Goal: Task Accomplishment & Management: Use online tool/utility

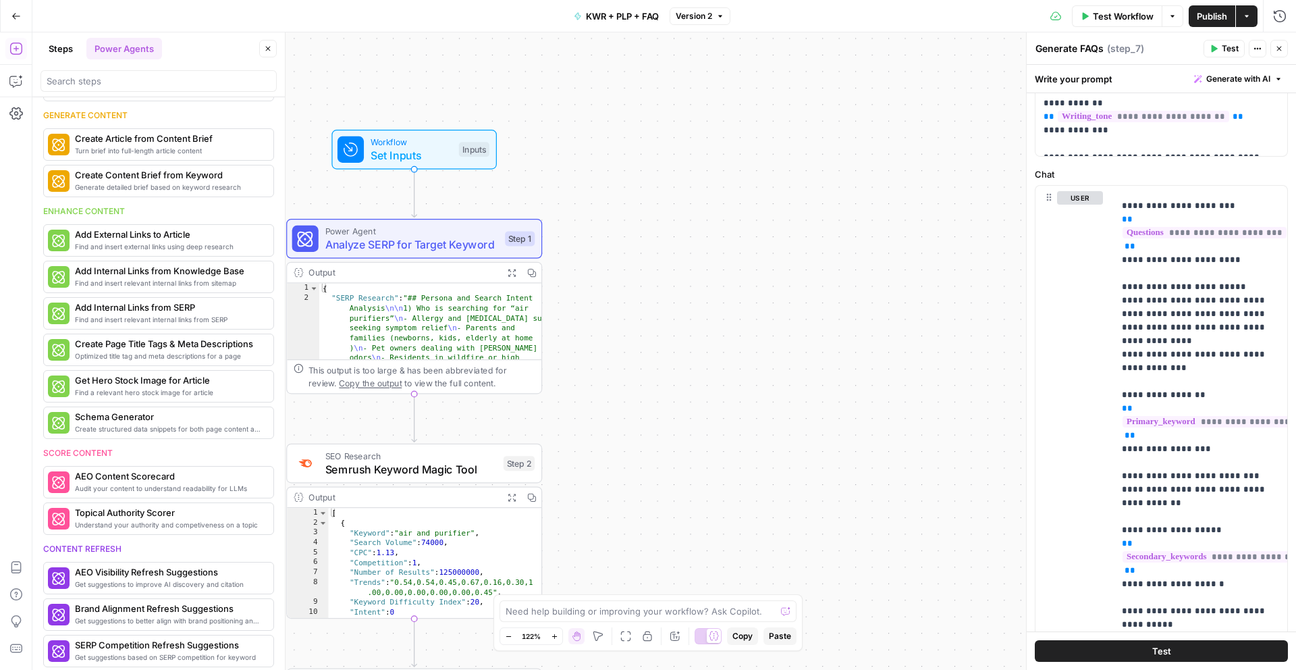
scroll to position [73, 0]
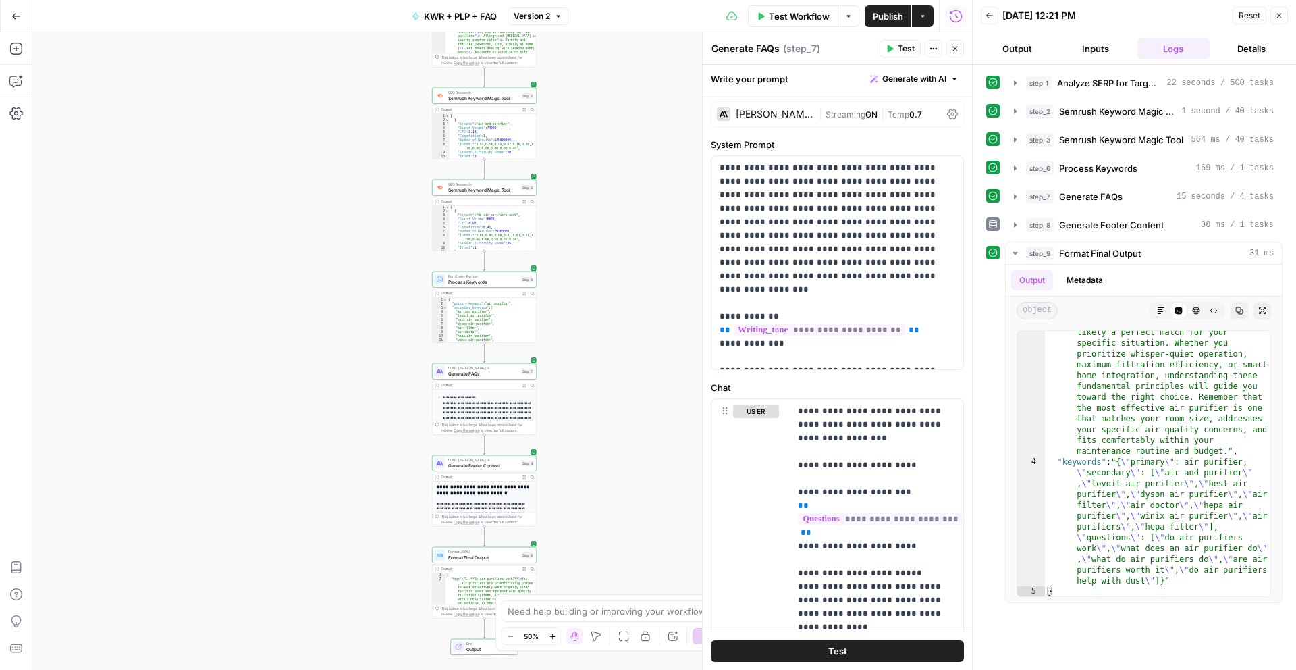
scroll to position [2110, 0]
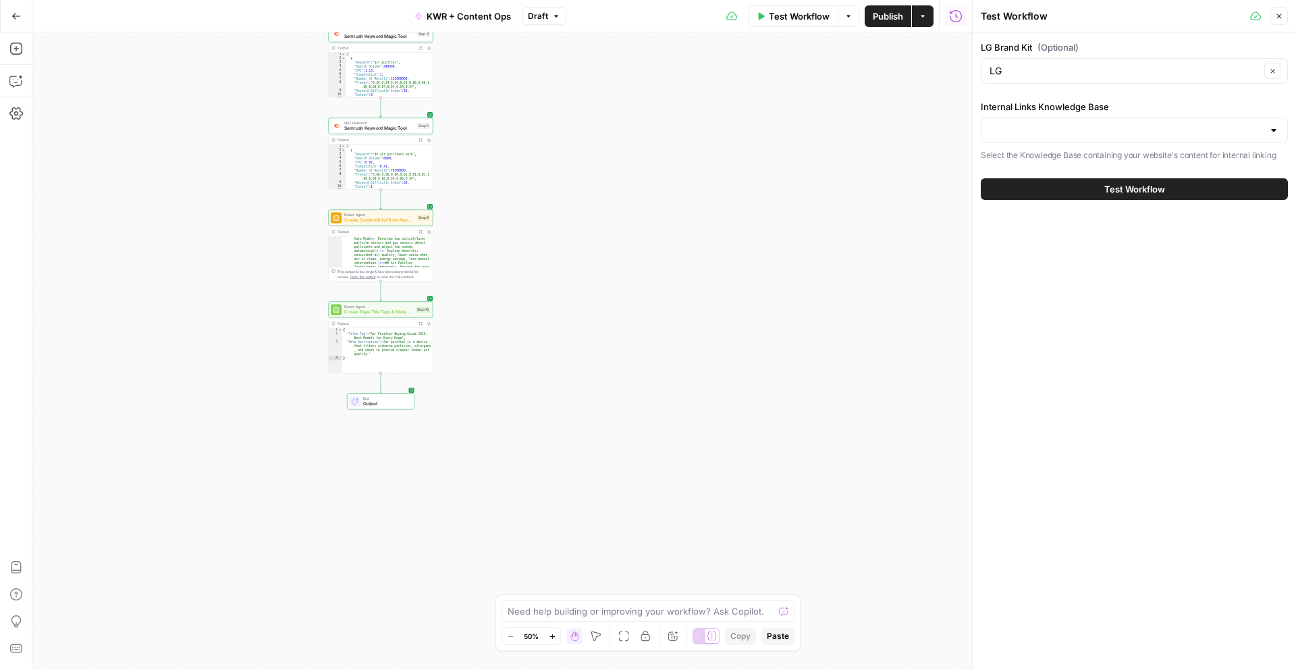
scroll to position [533, 0]
drag, startPoint x: 502, startPoint y: 200, endPoint x: 748, endPoint y: 448, distance: 348.4
click at [748, 448] on div "Workflow Set Inputs Inputs Power Agent Analyze SERP for Target Keyword Step 8 O…" at bounding box center [502, 350] width 940 height 637
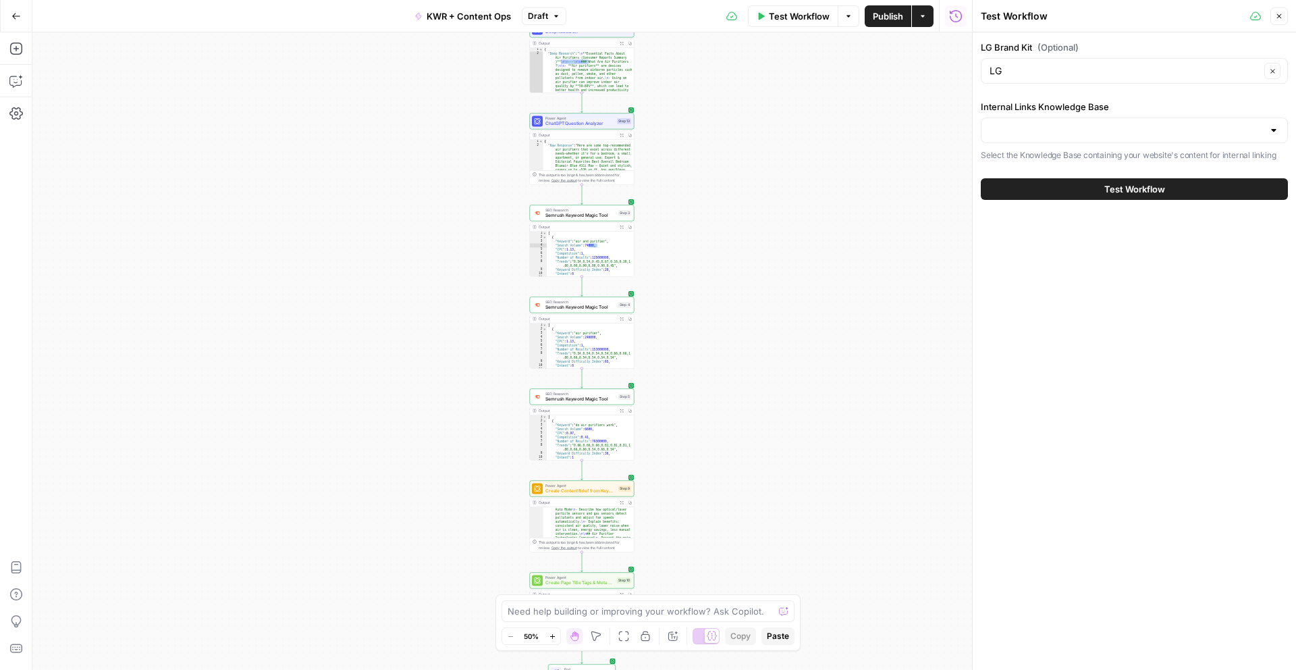
drag, startPoint x: 713, startPoint y: 258, endPoint x: 665, endPoint y: 274, distance: 51.2
click at [665, 274] on div "Workflow Set Inputs Inputs Power Agent Analyze SERP for Target Keyword Step 8 O…" at bounding box center [502, 350] width 940 height 637
click at [13, 90] on button "Copilot" at bounding box center [16, 81] width 22 height 22
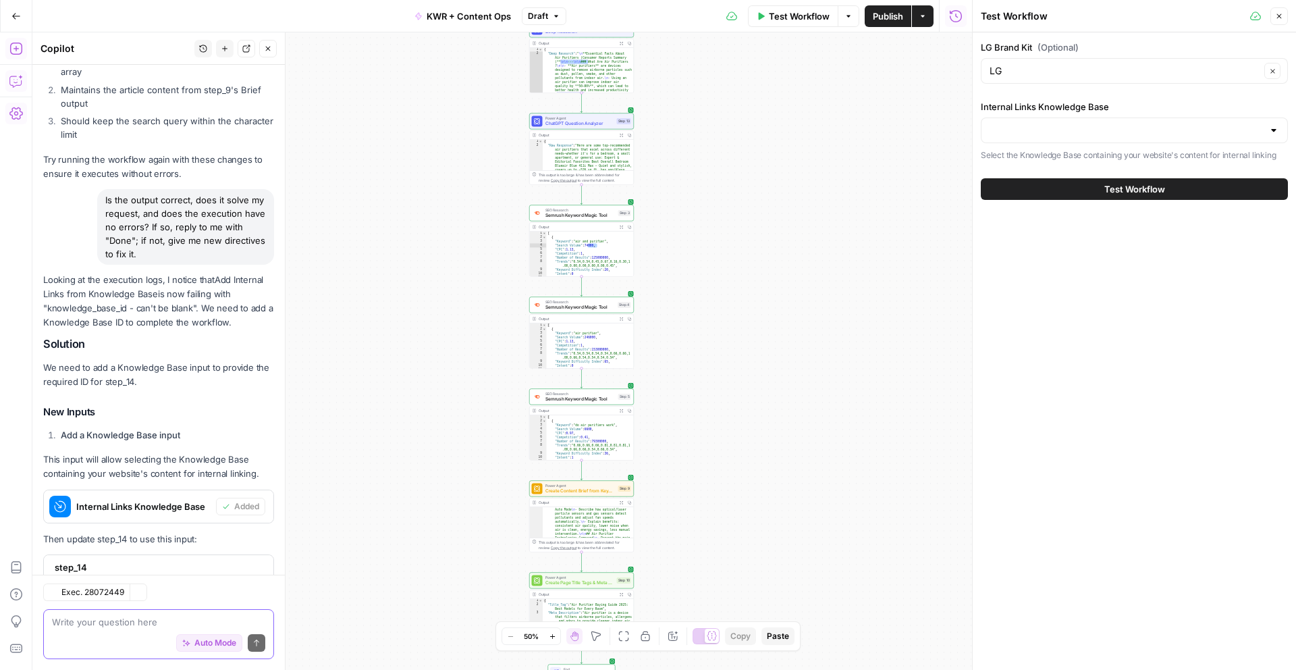
scroll to position [978, 0]
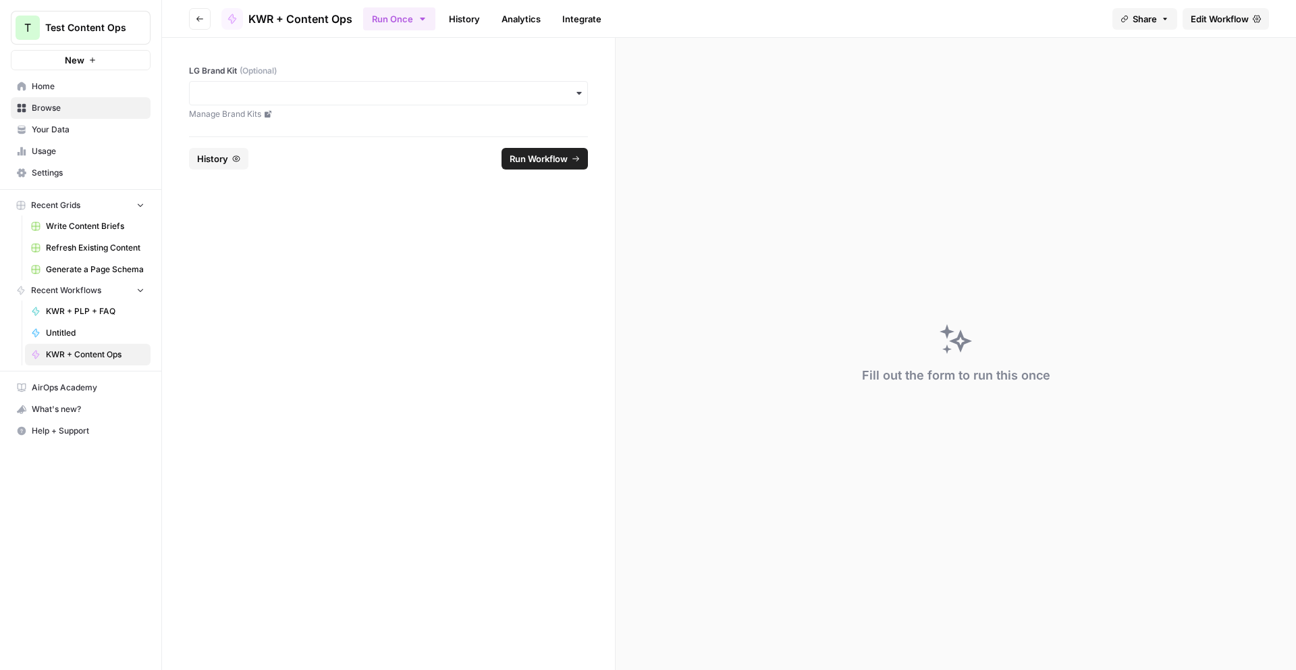
click at [126, 59] on button "New" at bounding box center [81, 60] width 140 height 20
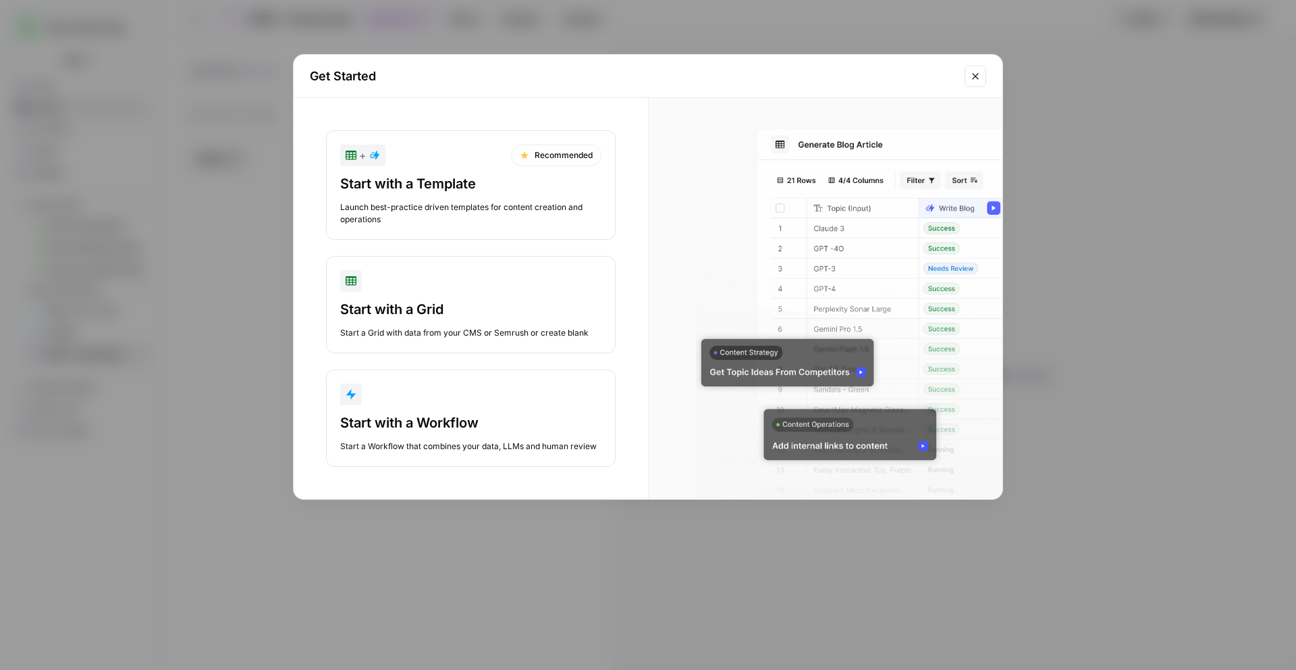
click at [476, 192] on div "Start with a Template" at bounding box center [470, 183] width 261 height 19
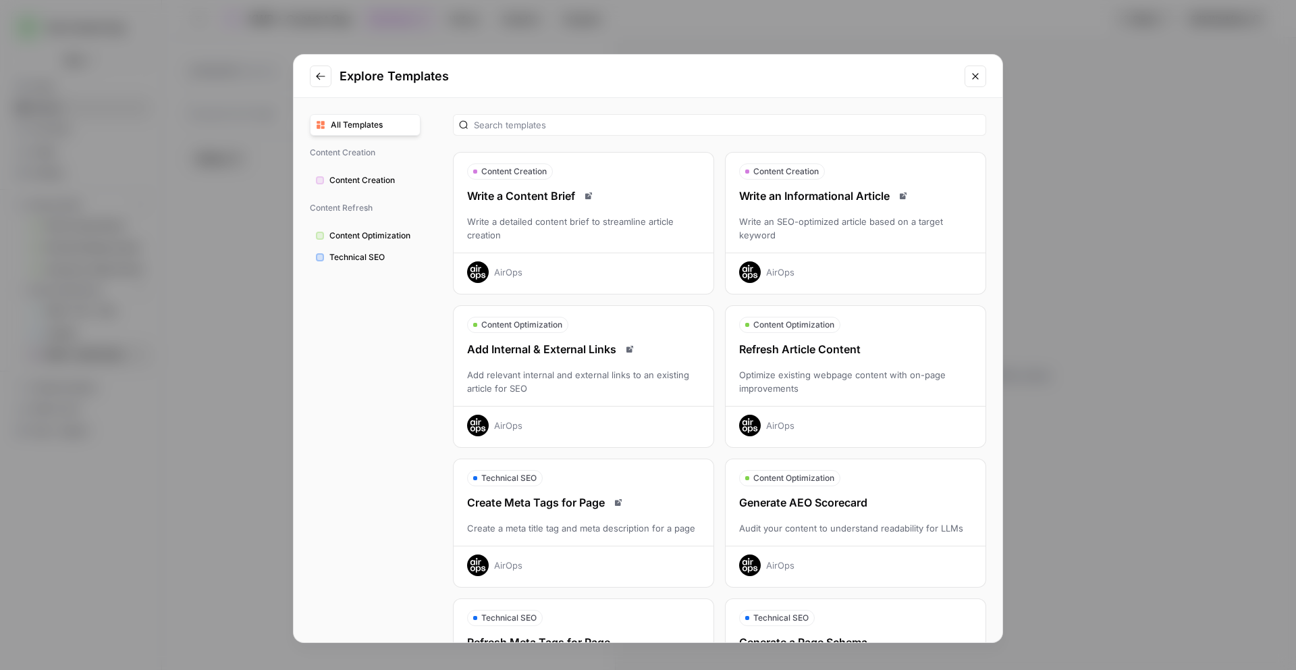
scroll to position [254, 0]
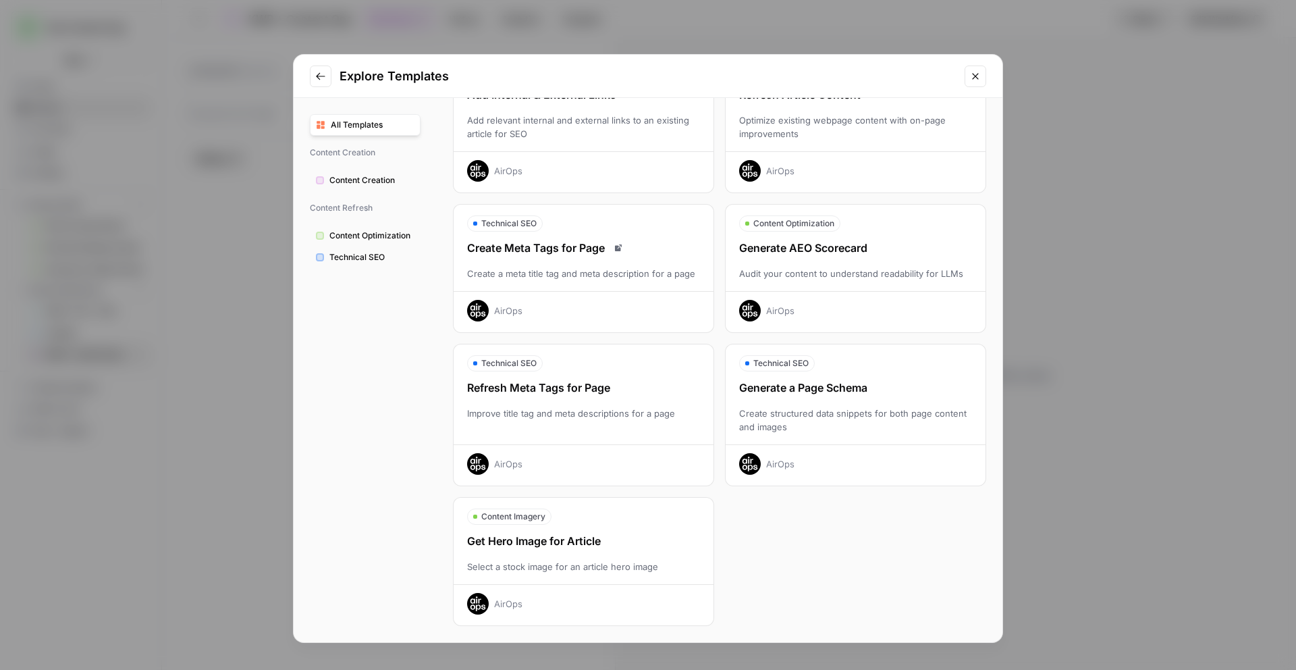
click at [974, 80] on icon "Close modal" at bounding box center [975, 76] width 11 height 11
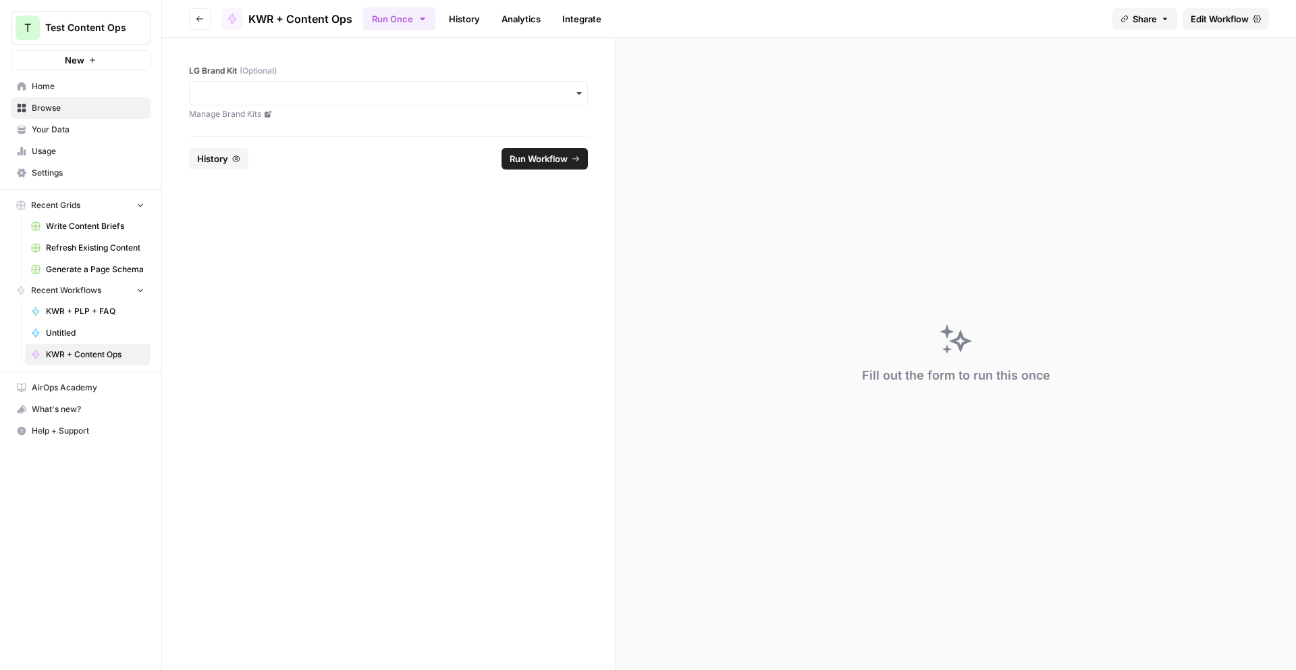
click at [92, 331] on span "Untitled" at bounding box center [95, 333] width 99 height 12
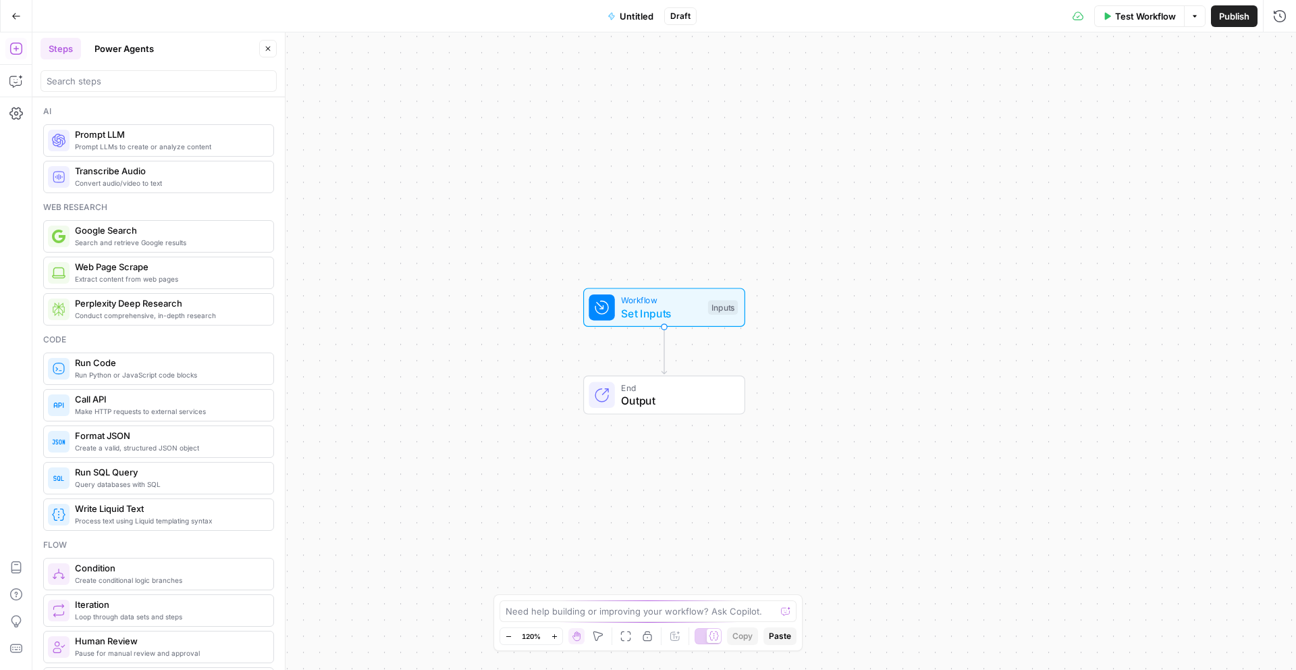
click at [137, 50] on button "Power Agents" at bounding box center [124, 49] width 76 height 22
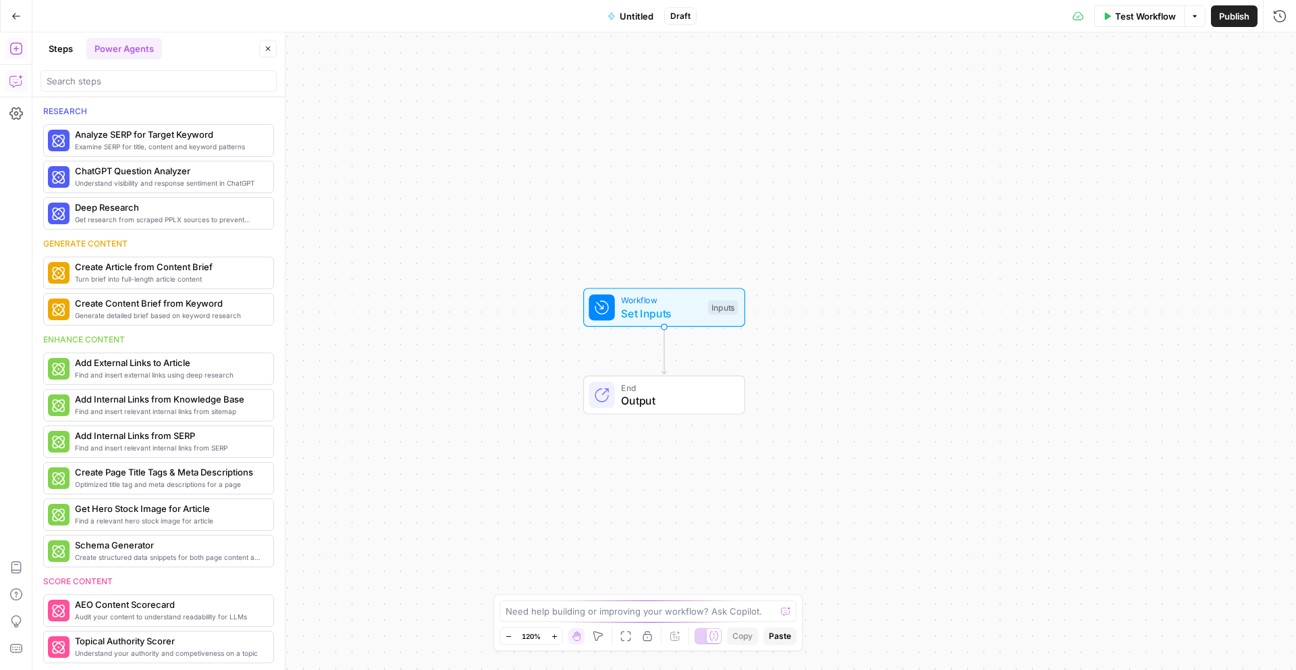
click at [12, 83] on icon "button" at bounding box center [15, 80] width 13 height 13
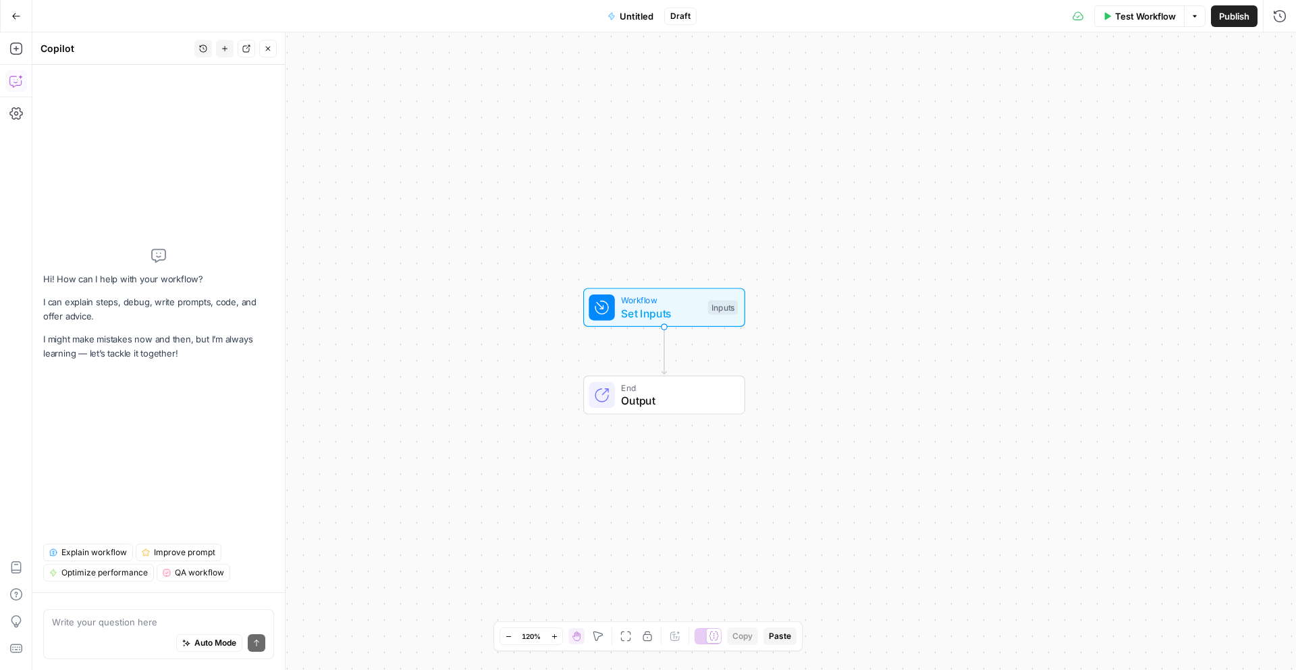
click at [148, 642] on div "Auto Mode Send" at bounding box center [158, 643] width 213 height 30
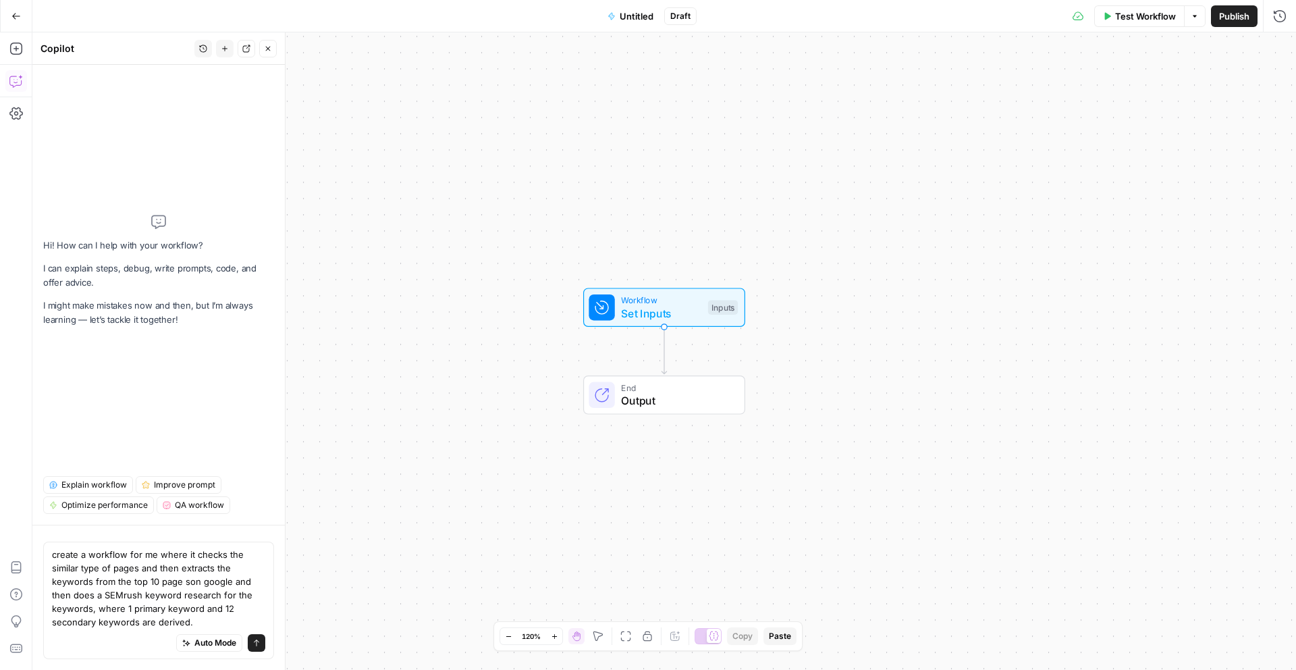
click at [142, 644] on div "Auto Mode Send" at bounding box center [158, 643] width 213 height 30
click at [128, 623] on textarea "create a workflow for me where it checks the similar type of pages and then ext…" at bounding box center [158, 587] width 213 height 81
click at [128, 630] on div "Auto Mode Send" at bounding box center [158, 643] width 213 height 30
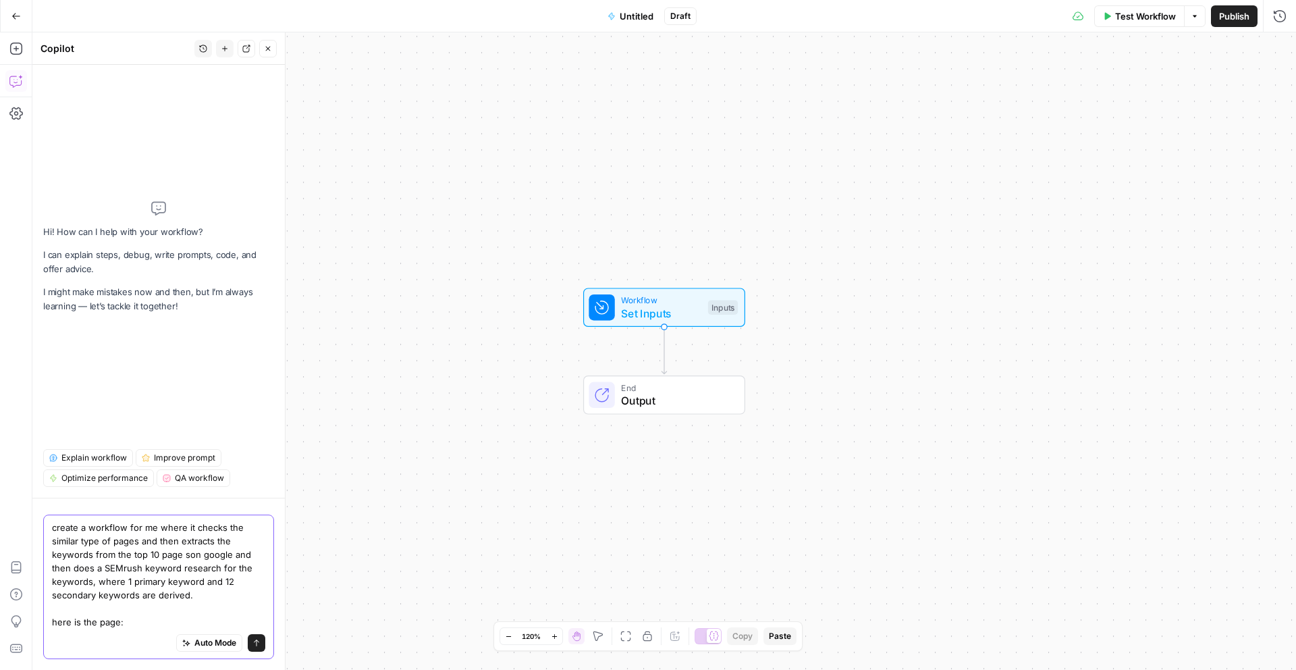
paste textarea "https://www.lg.com/us/instaview-refrigerators"
type textarea "create a workflow for me where it checks the similar type of pages and then ext…"
click at [217, 635] on button "Auto Mode" at bounding box center [209, 643] width 66 height 18
click at [252, 640] on icon "submit" at bounding box center [256, 643] width 8 height 8
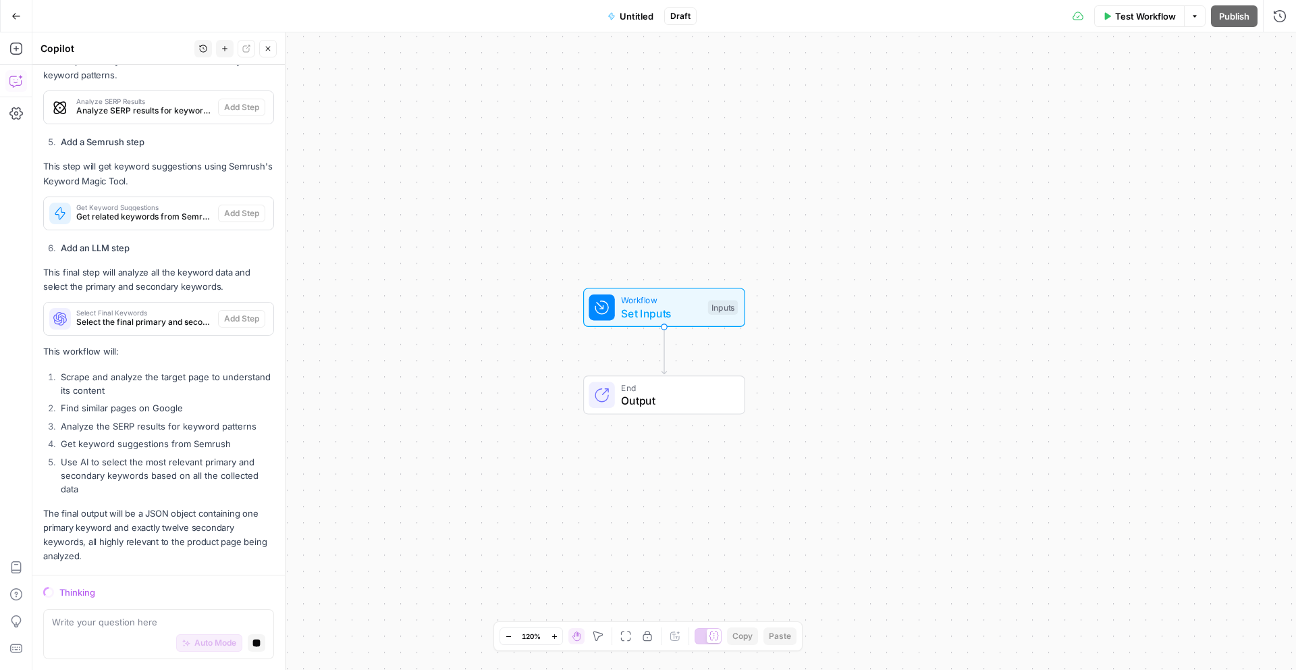
scroll to position [855, 0]
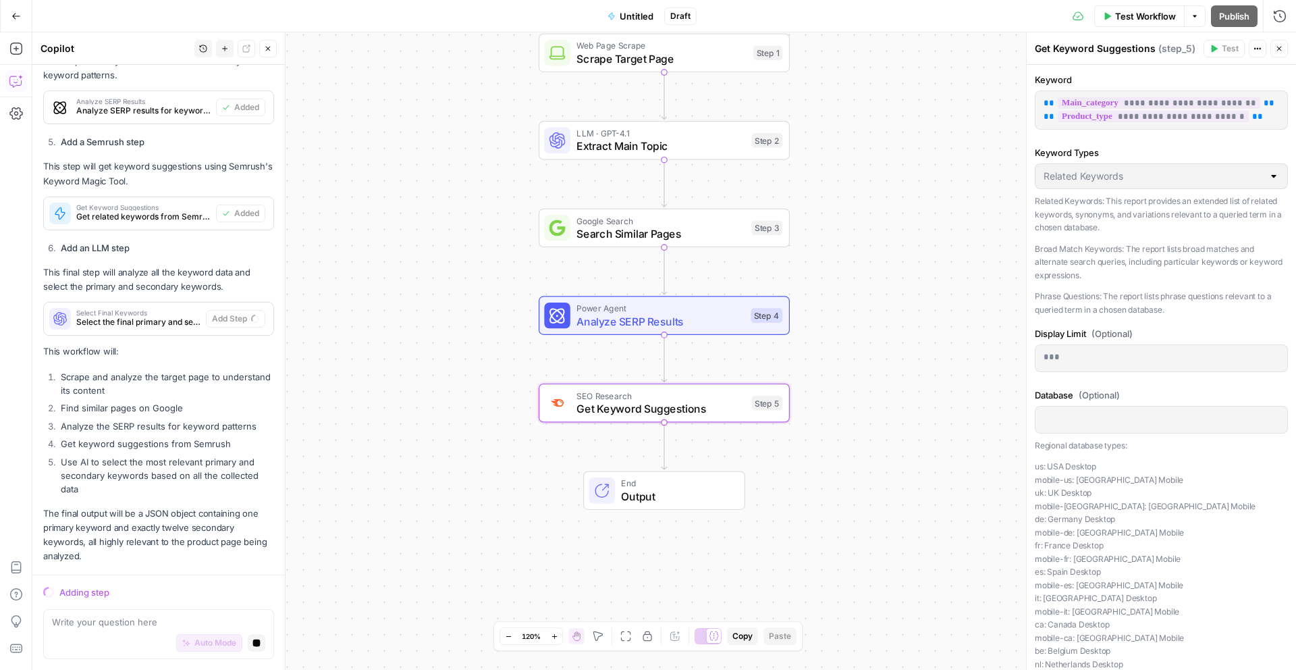
click at [1069, 349] on div "***" at bounding box center [1161, 358] width 252 height 26
click at [1068, 360] on p "***" at bounding box center [1162, 356] width 236 height 13
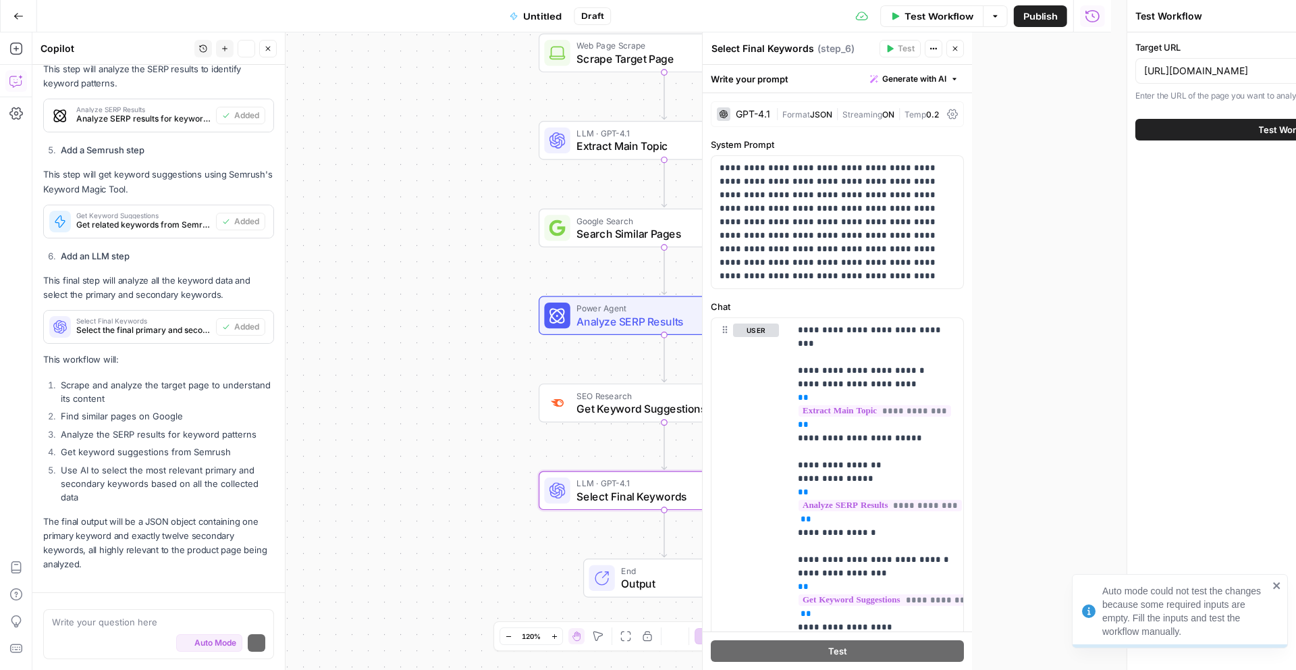
scroll to position [880, 0]
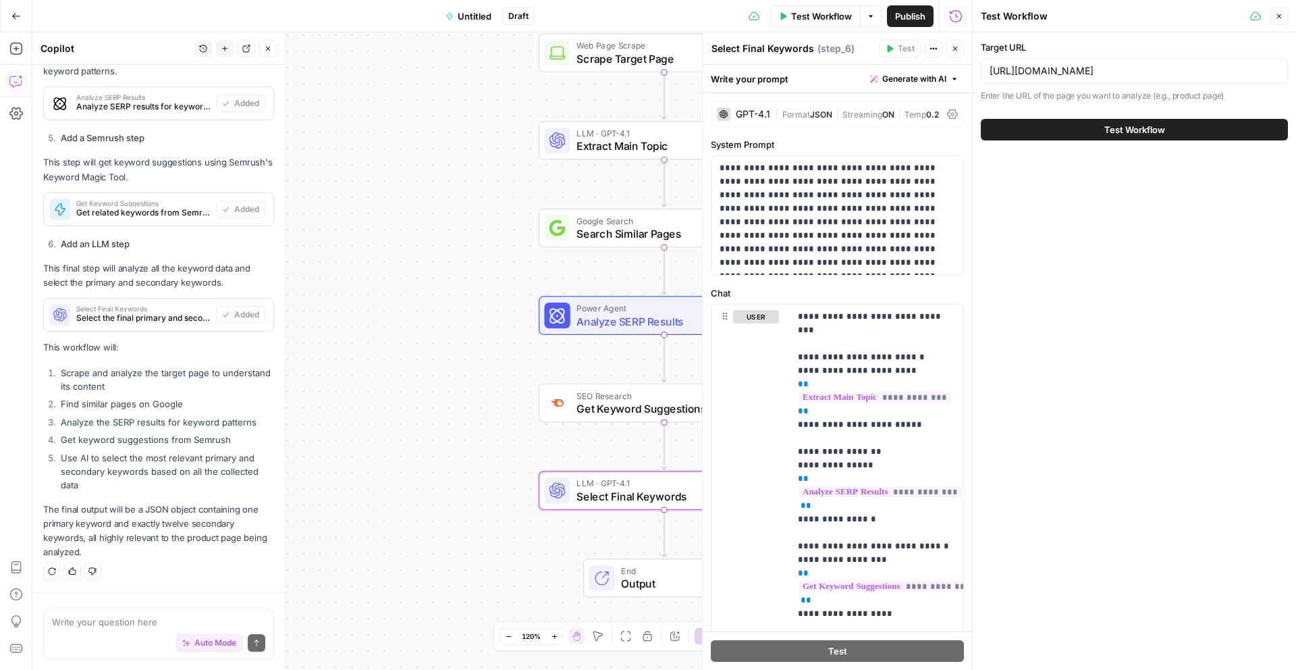
click at [167, 466] on li "Use AI to select the most relevant primary and secondary keywords based on all …" at bounding box center [165, 471] width 217 height 40
click at [620, 510] on div "Workflow Set Inputs Inputs Web Page Scrape Scrape Target Page Step 1 LLM · GPT-…" at bounding box center [502, 350] width 940 height 637
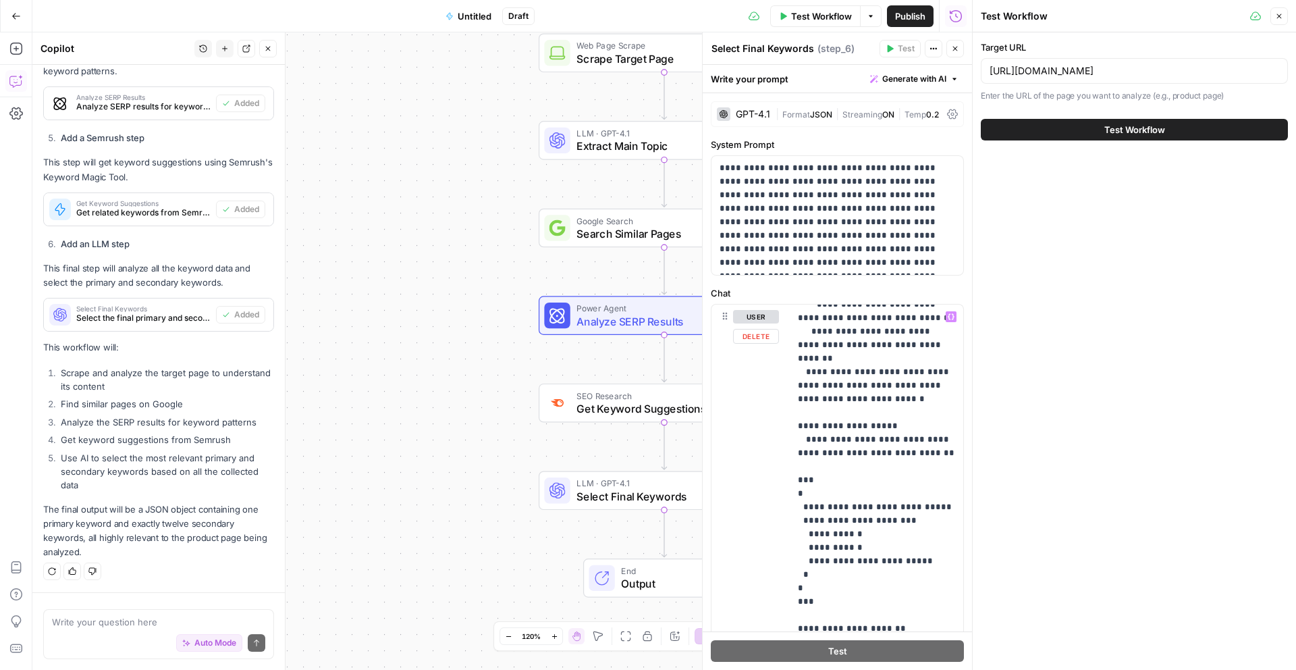
scroll to position [892, 0]
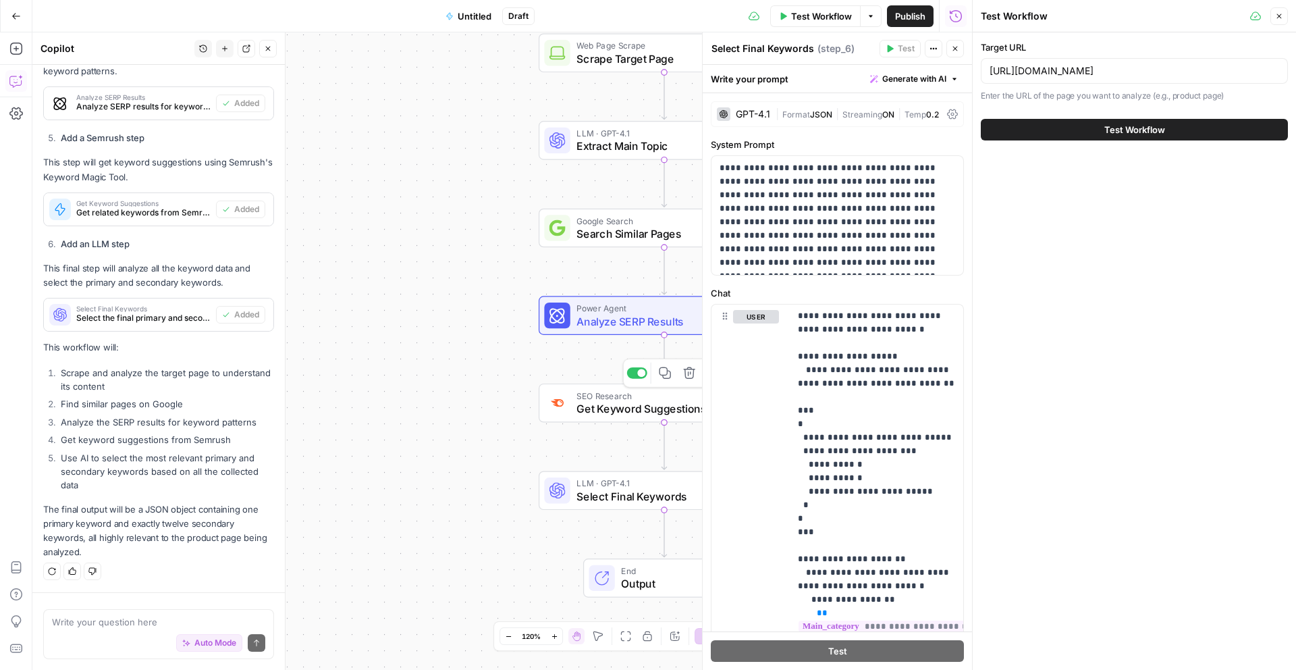
click at [585, 417] on div "SEO Research Get Keyword Suggestions Step 5 Copy step Delete step Add Note Test" at bounding box center [664, 402] width 251 height 39
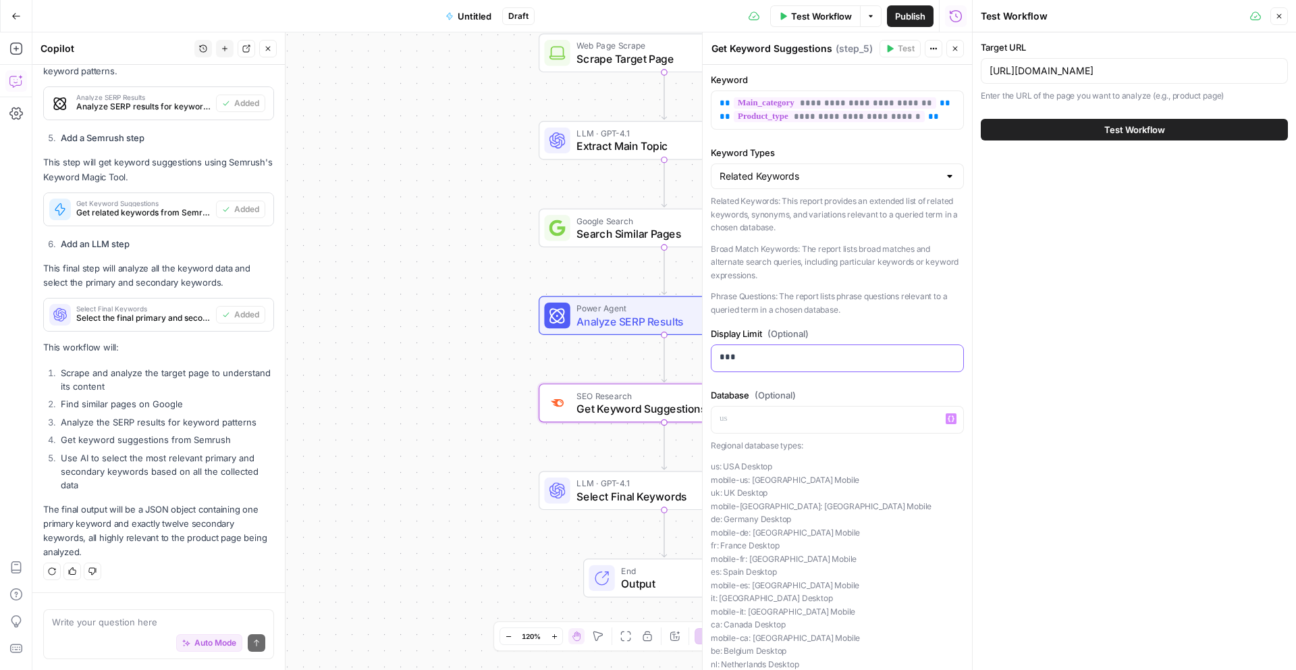
click at [787, 358] on p "***" at bounding box center [838, 356] width 236 height 13
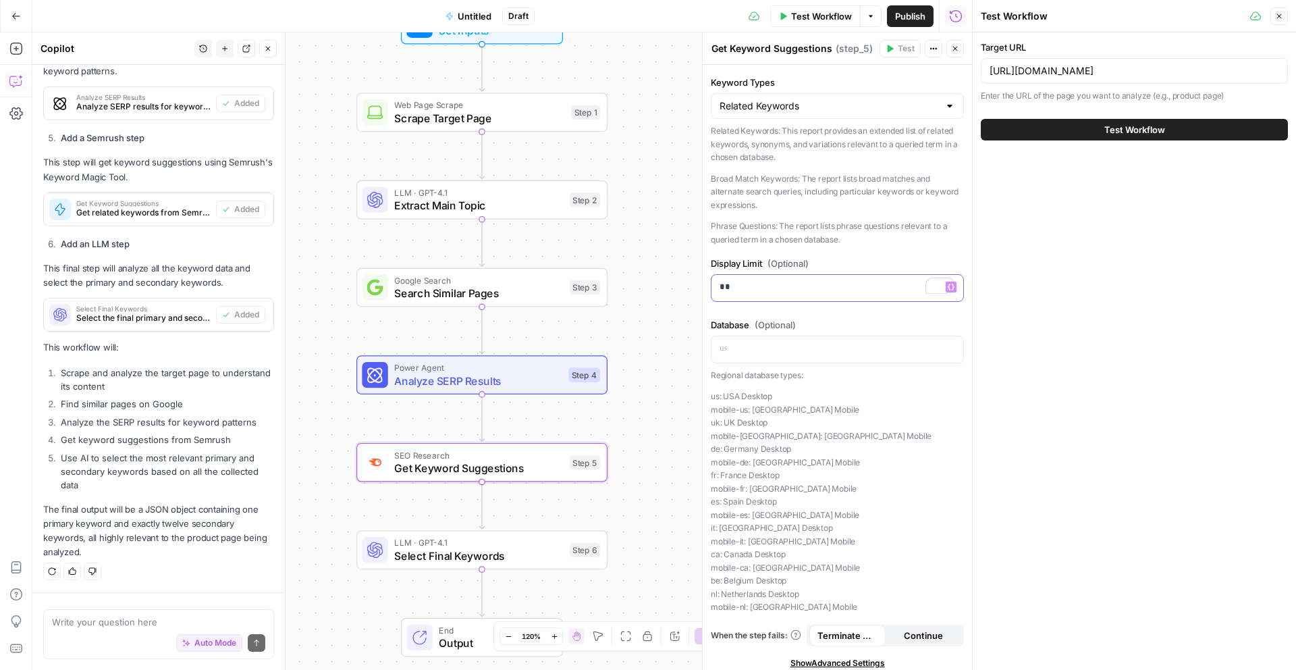
scroll to position [70, 0]
click at [1123, 65] on input "https://www.lg.com/us/instaview-refrigerators" at bounding box center [1135, 70] width 290 height 13
click at [1175, 134] on button "Test Workflow" at bounding box center [1134, 130] width 307 height 22
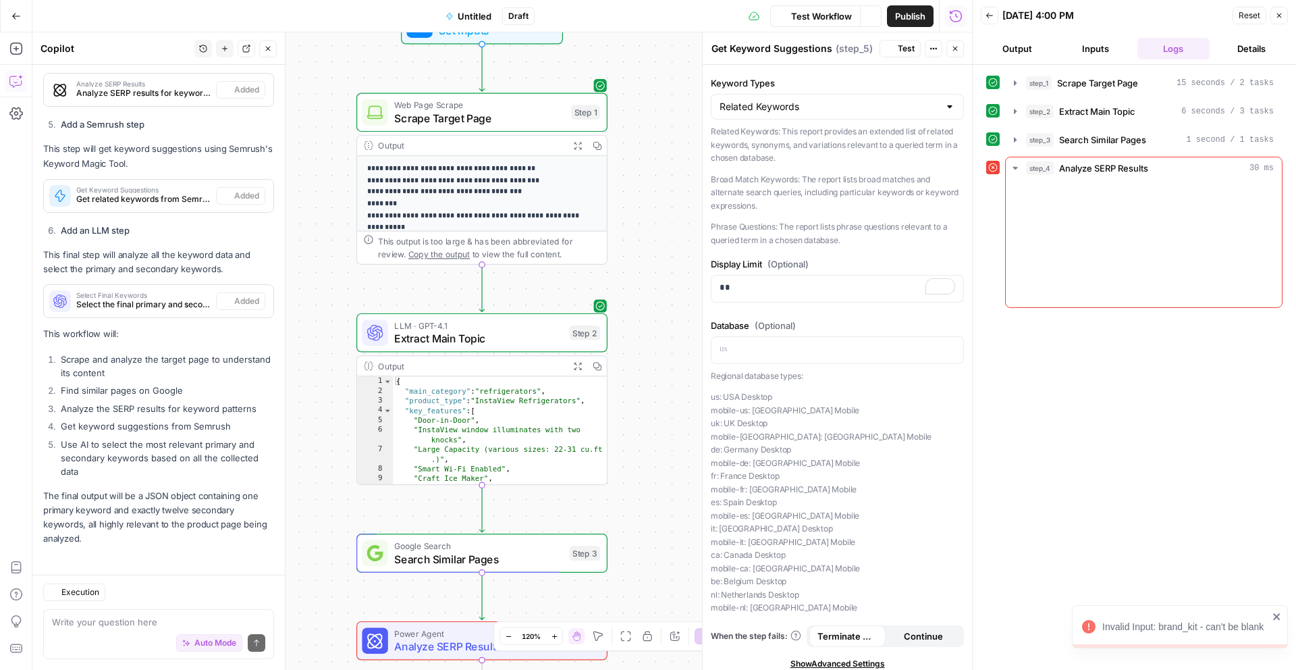
scroll to position [898, 0]
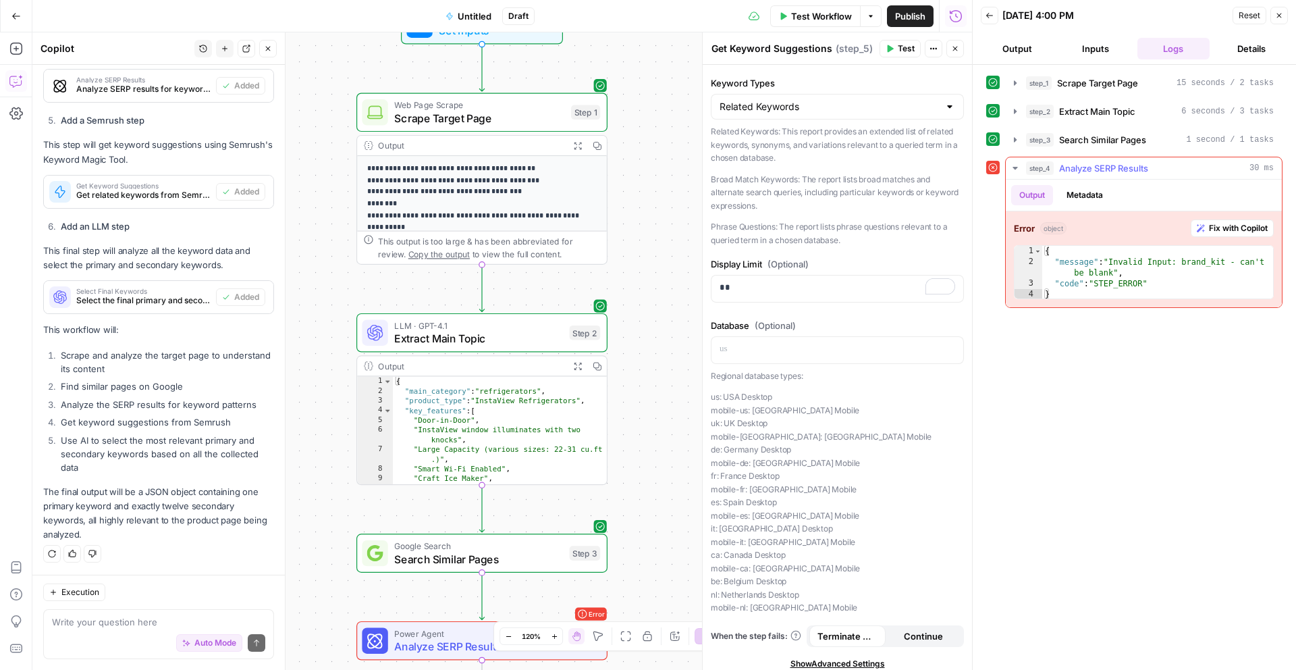
click at [1216, 230] on span "Fix with Copilot" at bounding box center [1238, 228] width 59 height 12
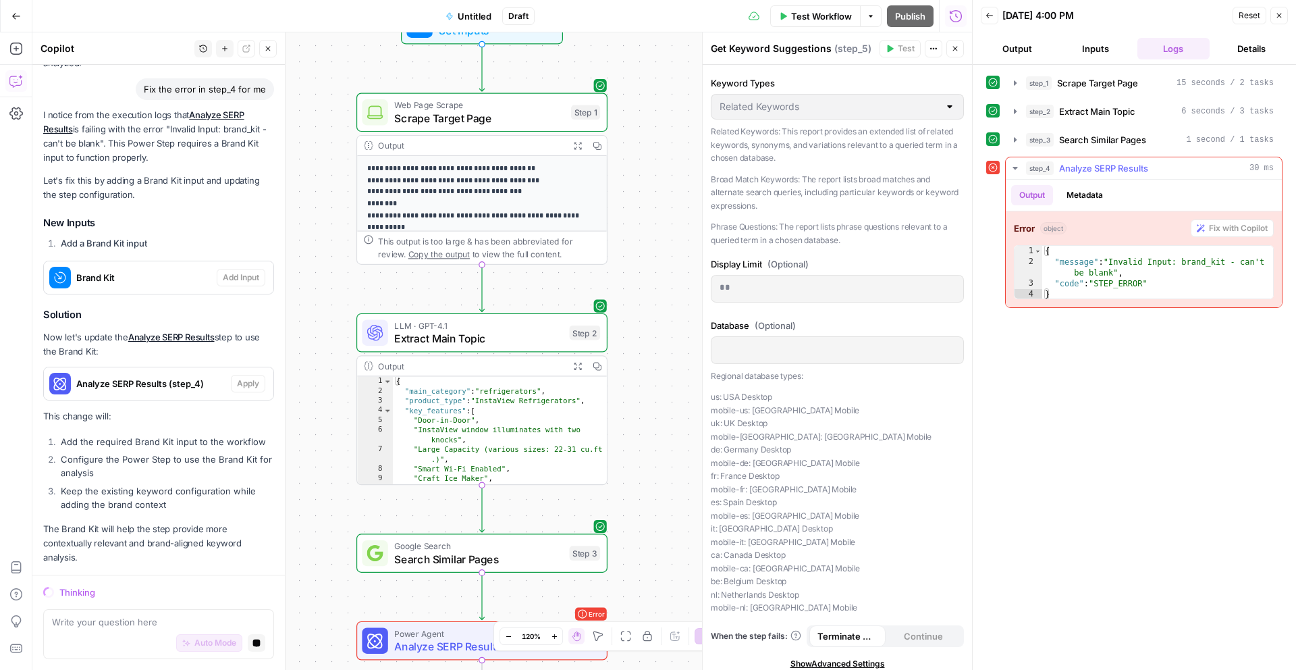
scroll to position [1334, 0]
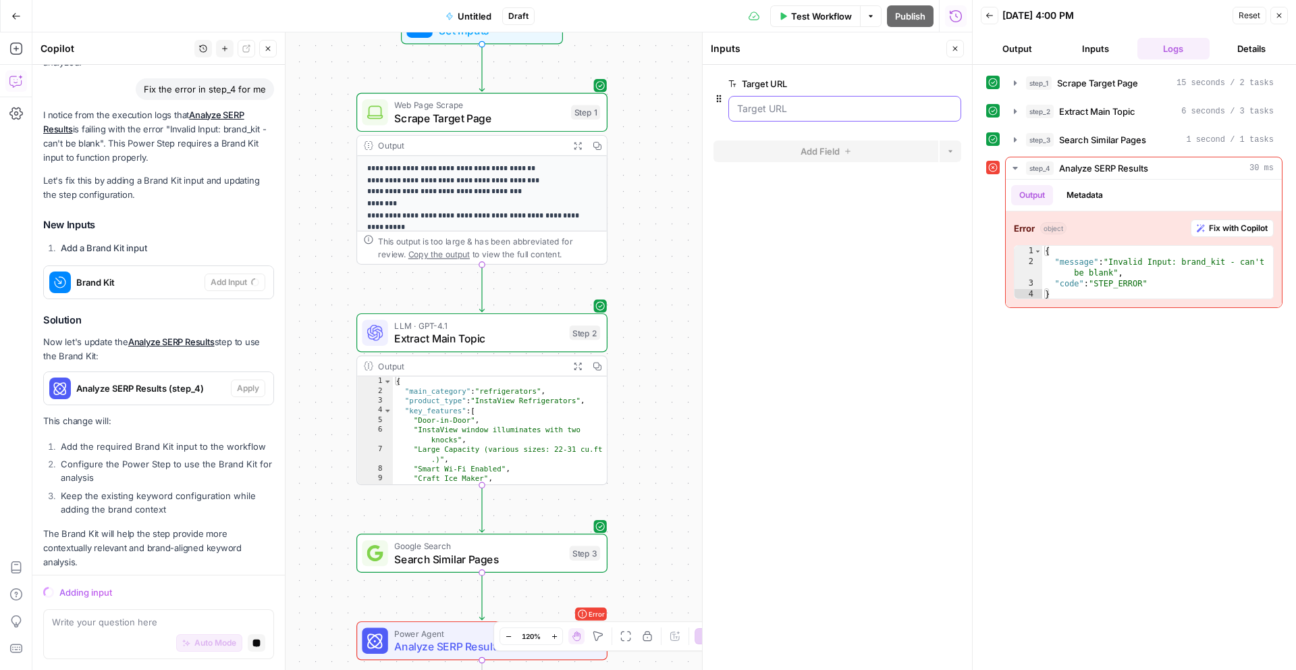
click at [846, 112] on URL "Target URL" at bounding box center [844, 108] width 215 height 13
click at [863, 102] on URL "Target URL" at bounding box center [844, 108] width 215 height 13
click at [824, 85] on label "Target URL" at bounding box center [806, 83] width 157 height 13
click at [824, 102] on URL "Target URL" at bounding box center [844, 108] width 215 height 13
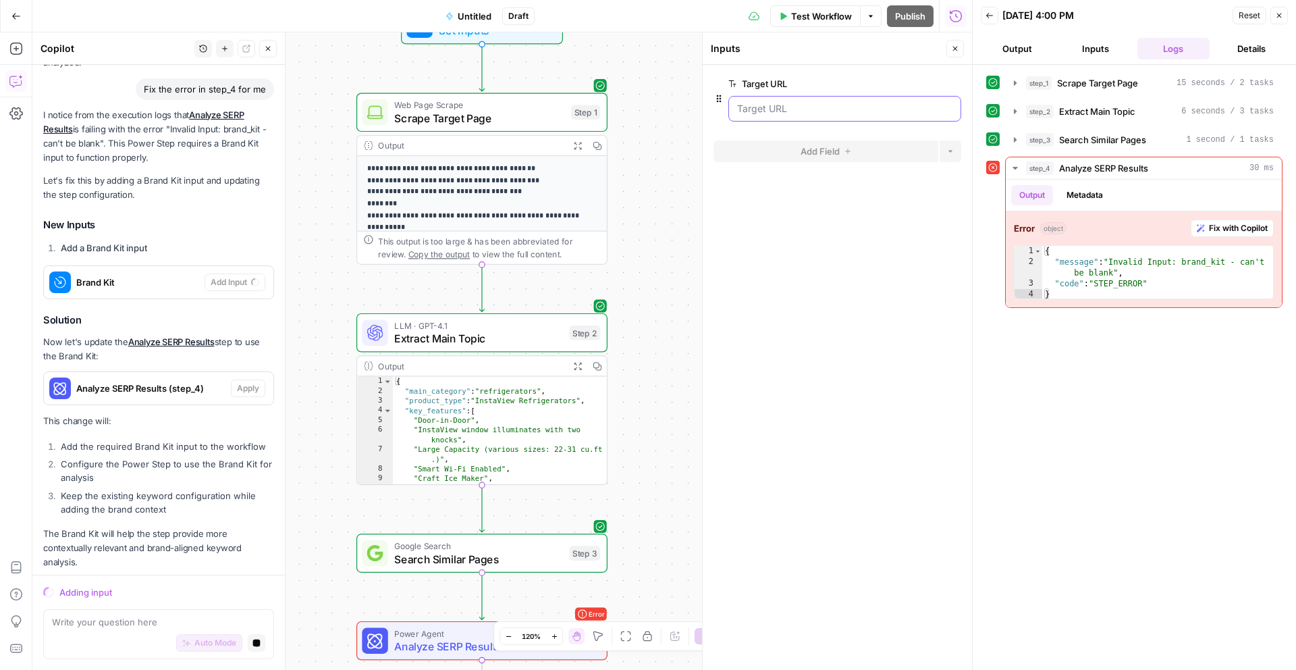
click at [807, 104] on URL "Target URL" at bounding box center [844, 108] width 215 height 13
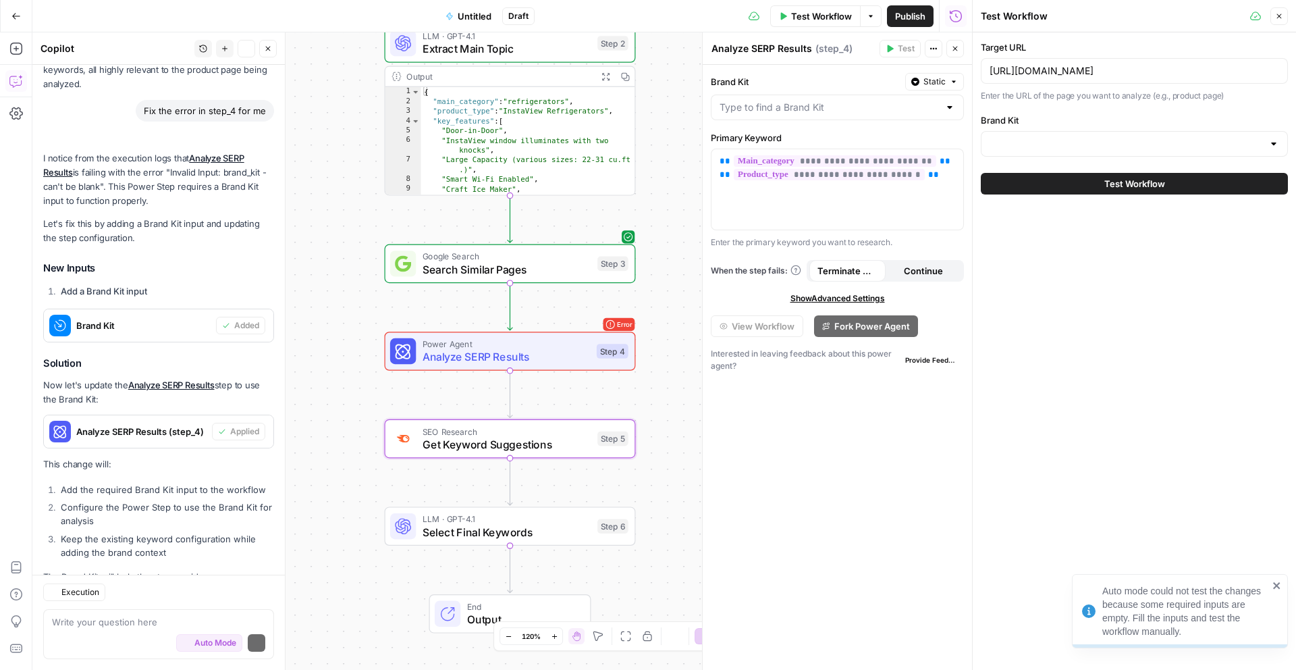
scroll to position [1404, 0]
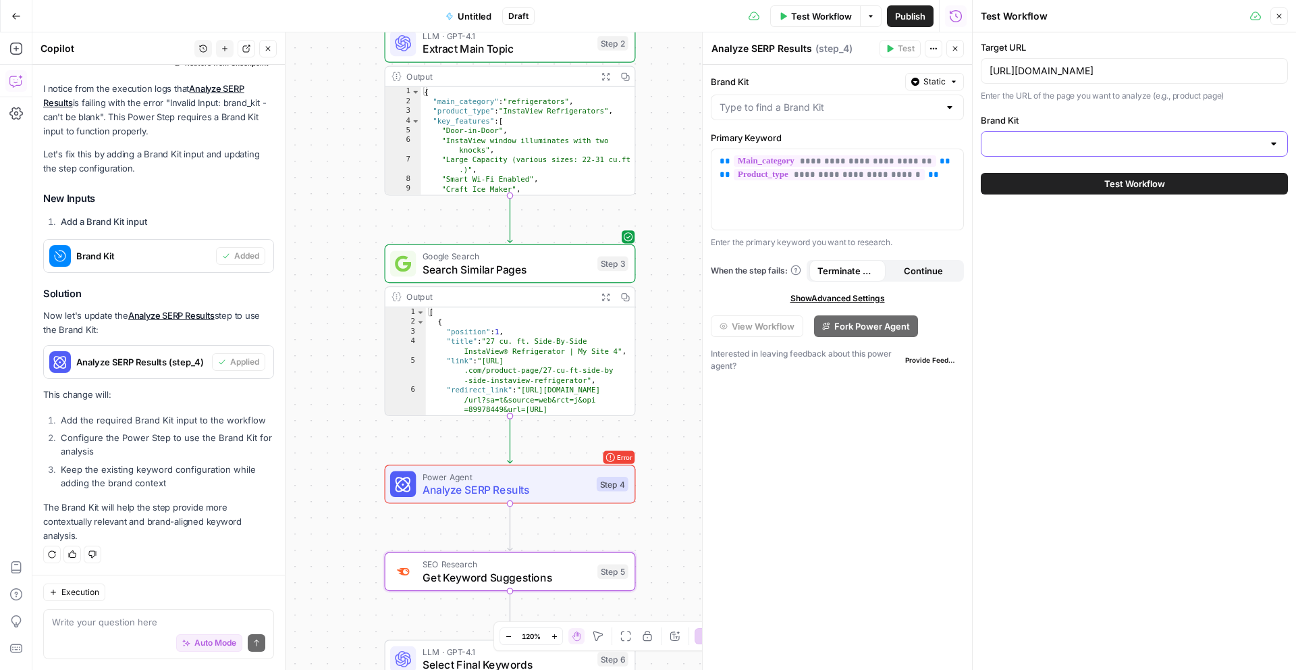
click at [1077, 146] on input "Brand Kit" at bounding box center [1126, 143] width 273 height 13
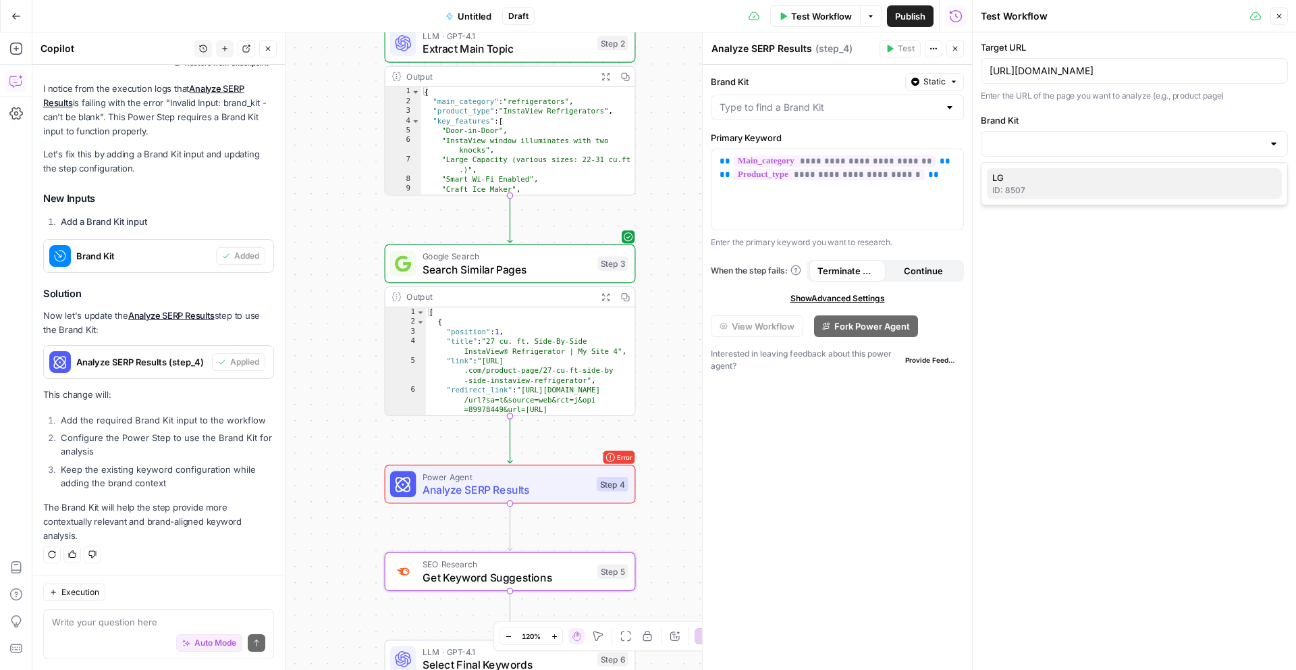
click at [1212, 175] on span "LG" at bounding box center [1131, 177] width 279 height 13
type input "LG"
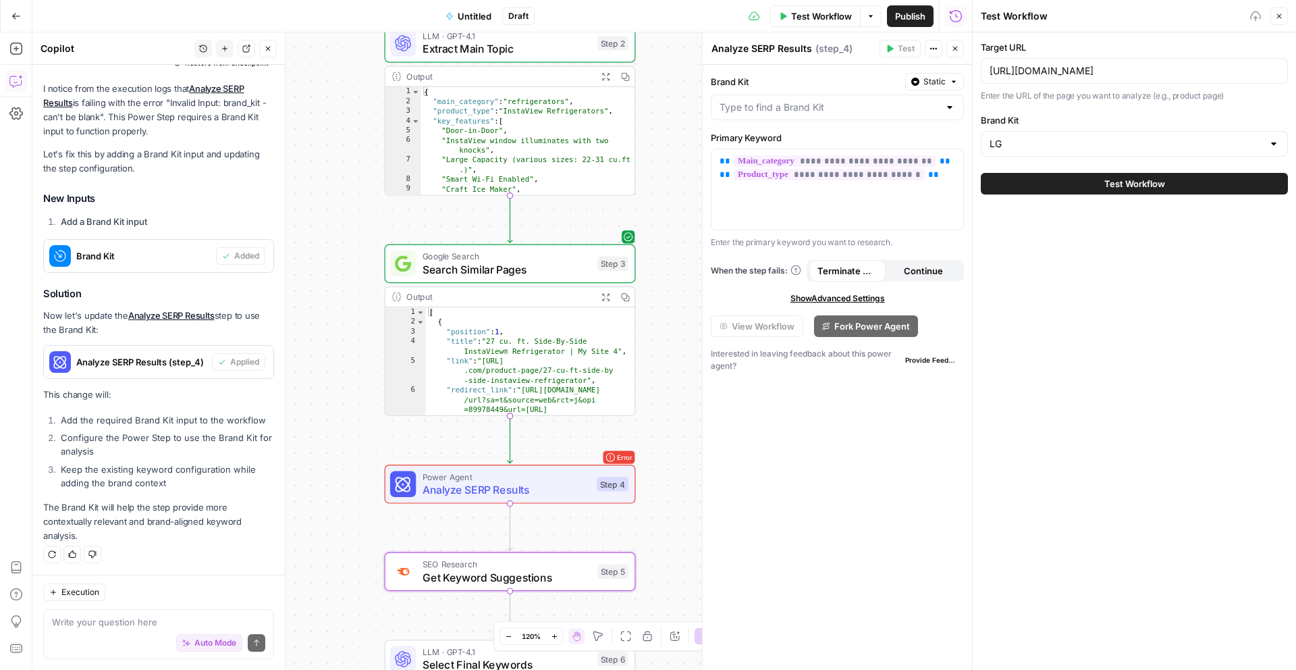
click at [1206, 177] on button "Test Workflow" at bounding box center [1134, 184] width 307 height 22
click at [1096, 187] on button "Test Workflow" at bounding box center [1134, 184] width 307 height 22
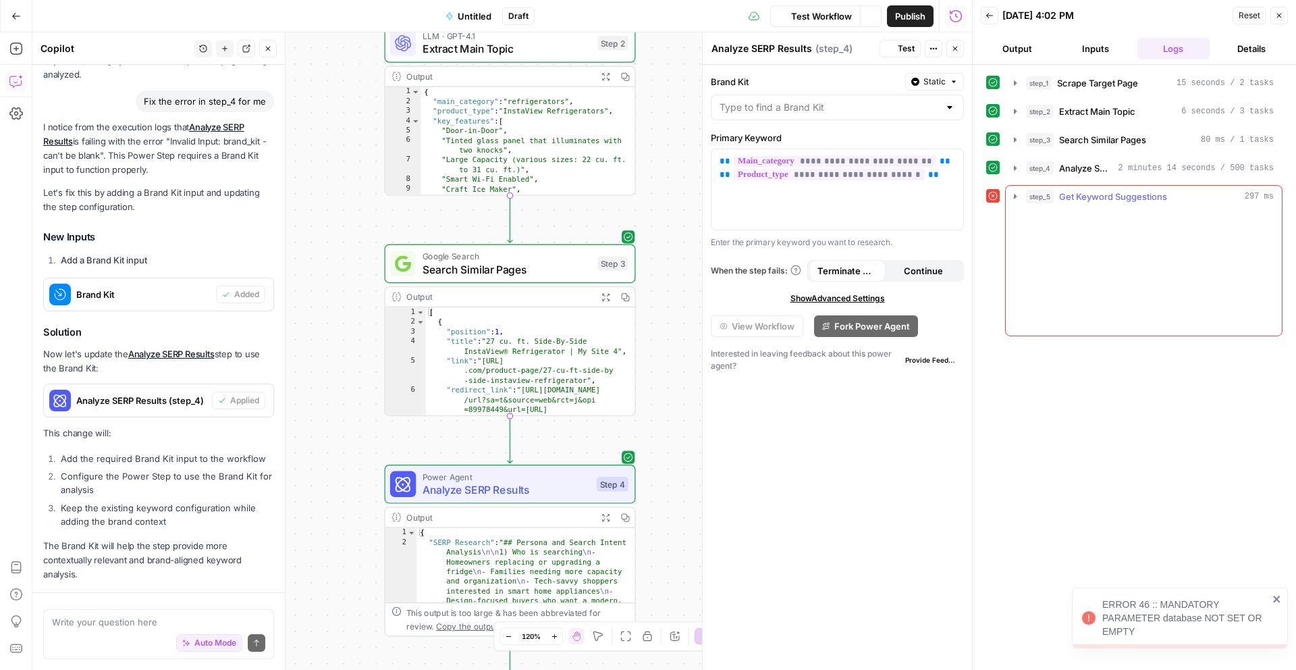
scroll to position [1404, 0]
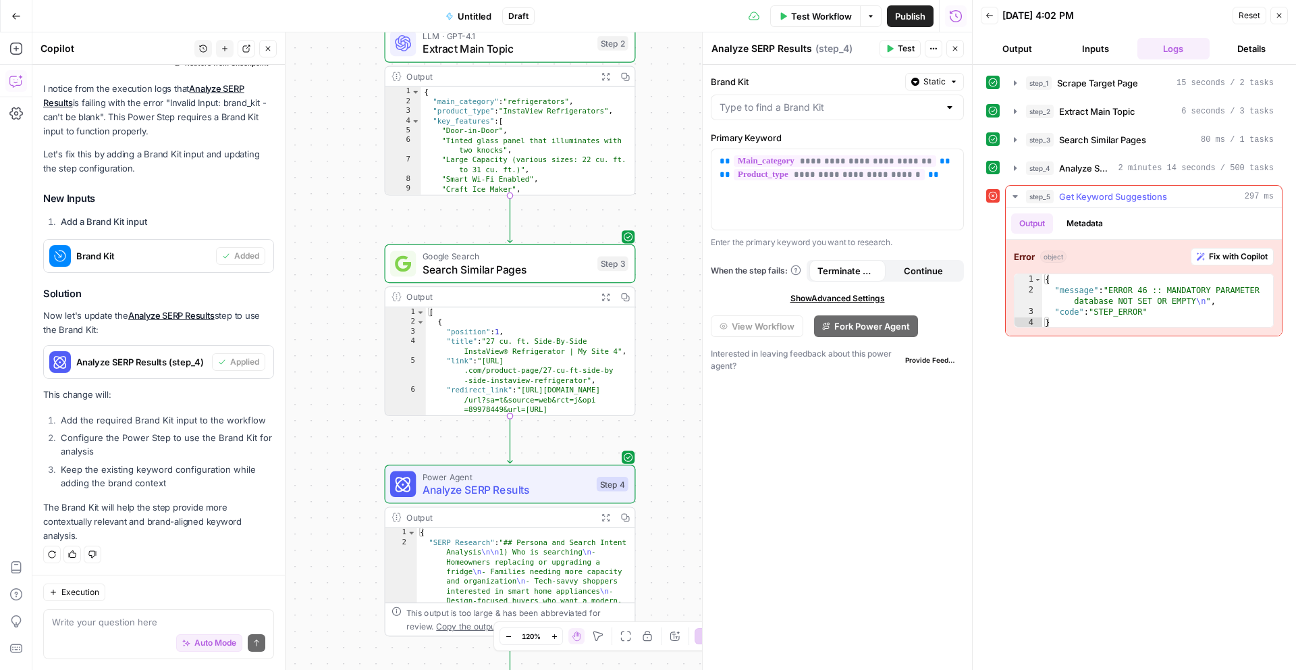
click at [1247, 259] on span "Fix with Copilot" at bounding box center [1238, 256] width 59 height 12
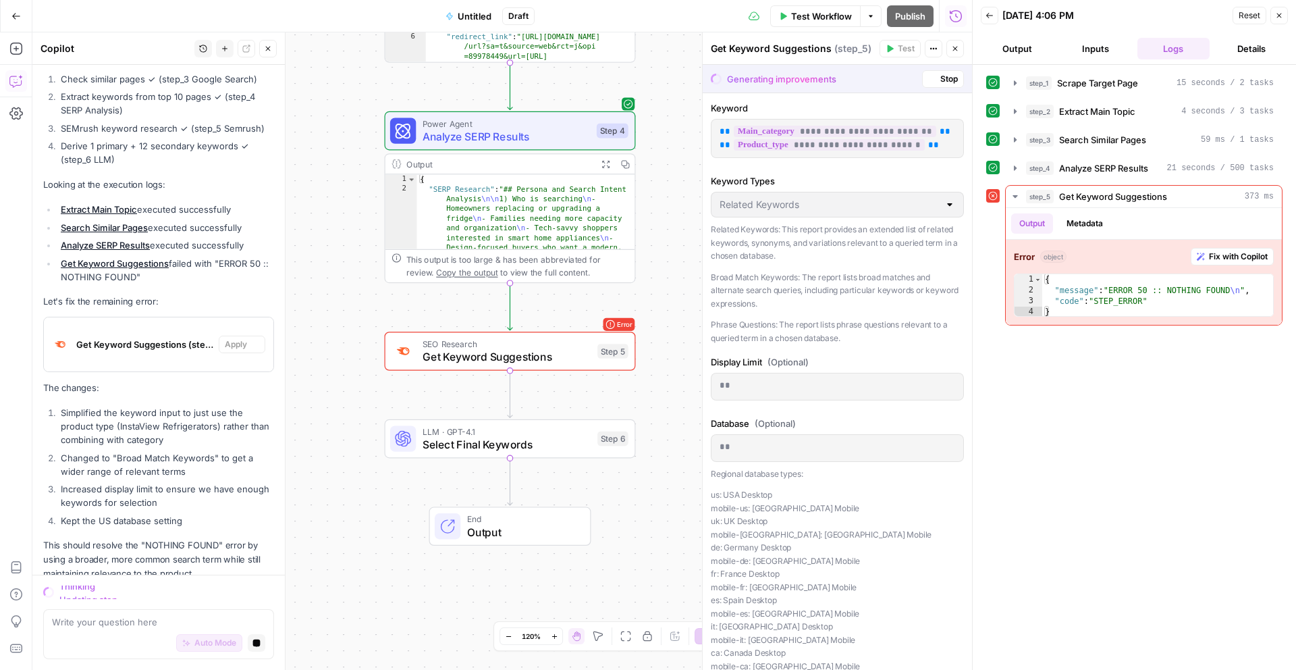
scroll to position [2404, 0]
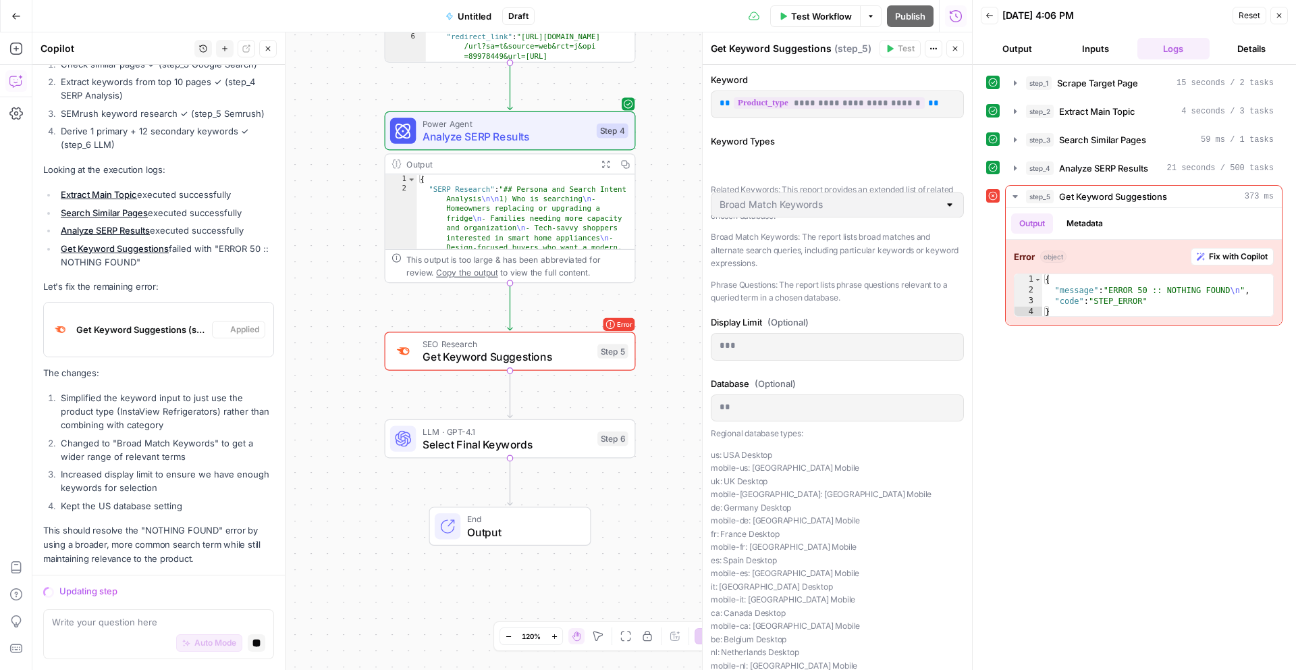
type input "Broad Match Keywords"
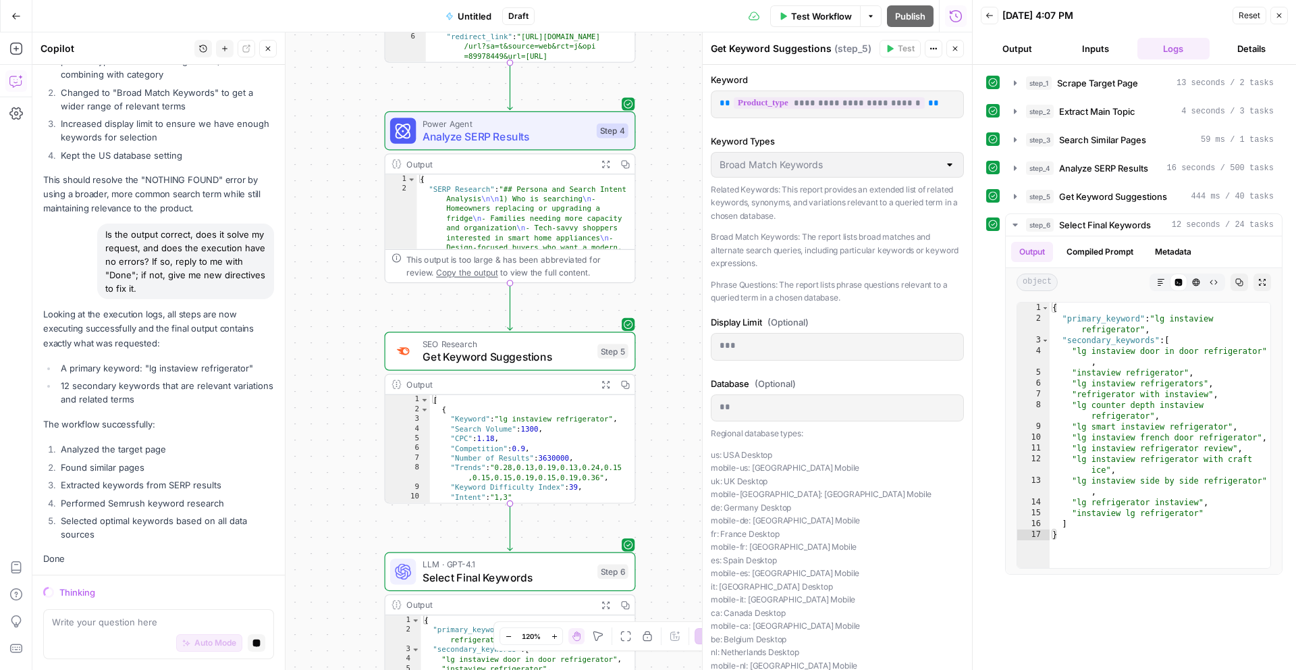
scroll to position [2841, 0]
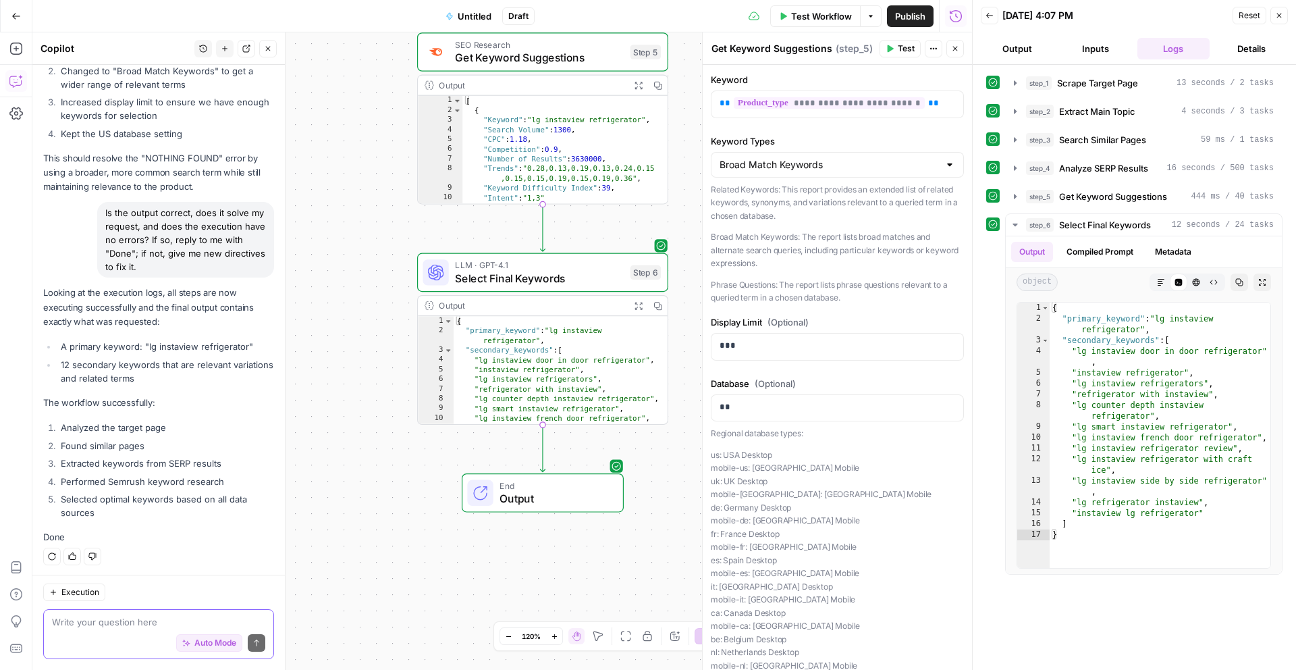
click at [114, 621] on textarea at bounding box center [158, 621] width 213 height 13
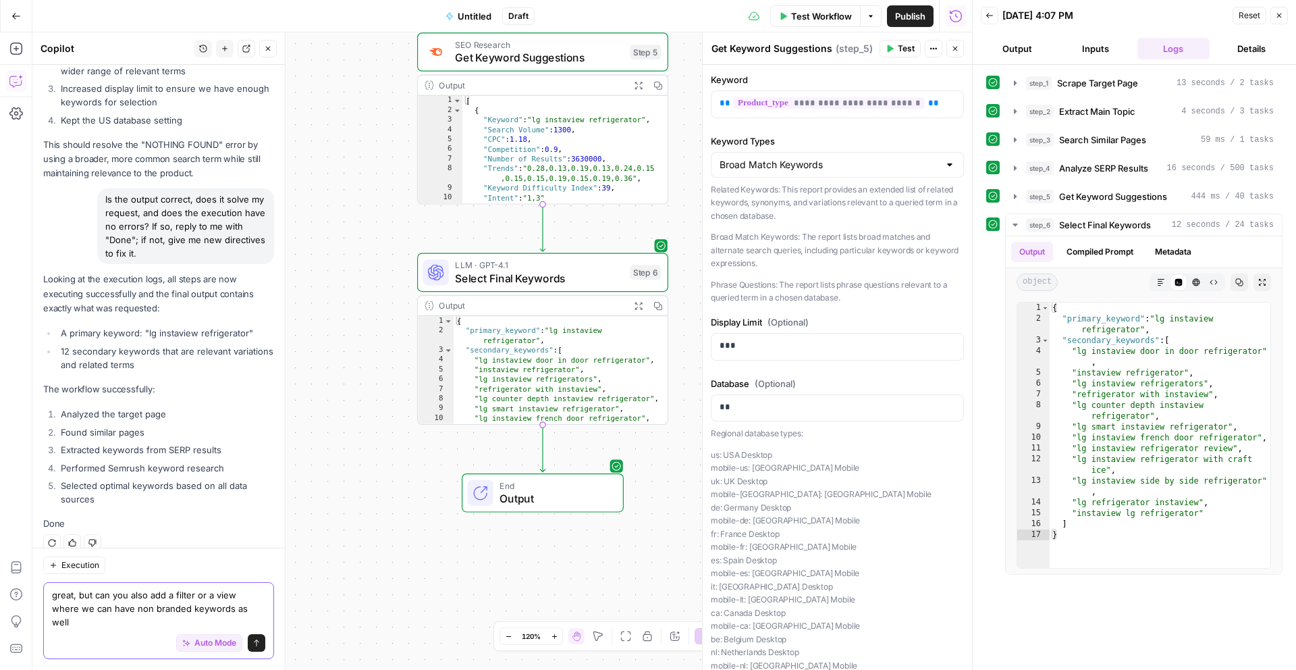
type textarea "great, but can you also add a filter or a view where we can have non branded ke…"
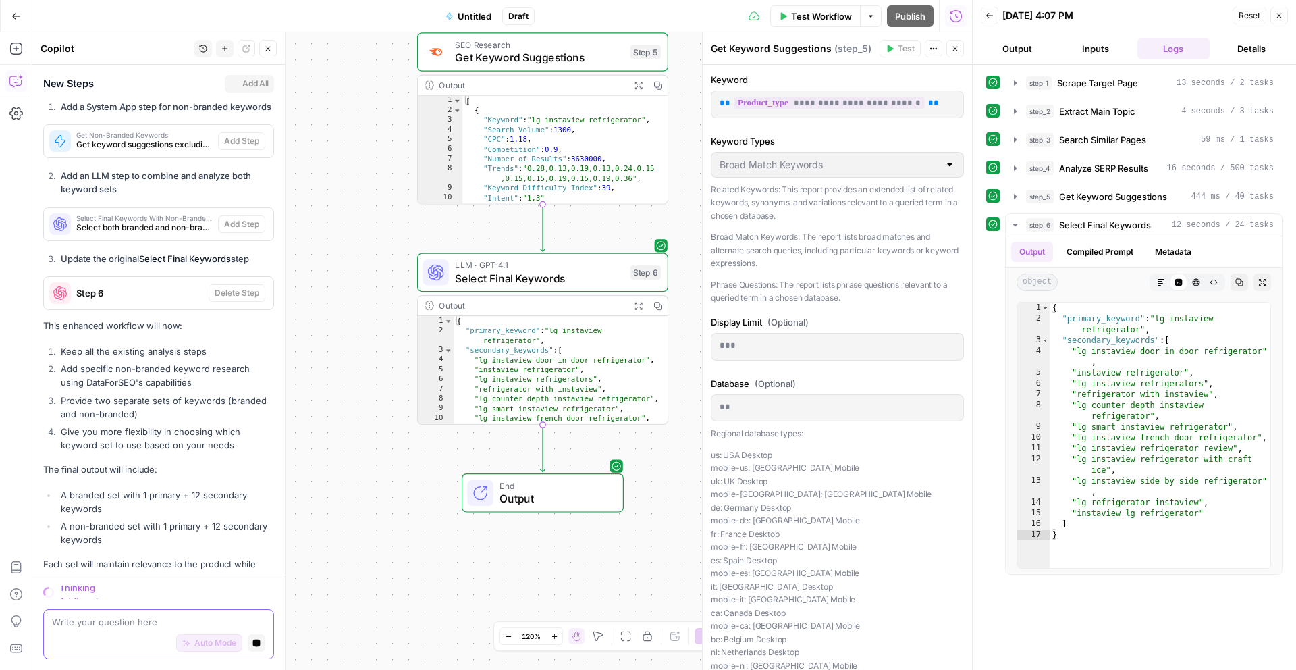
scroll to position [3402, 0]
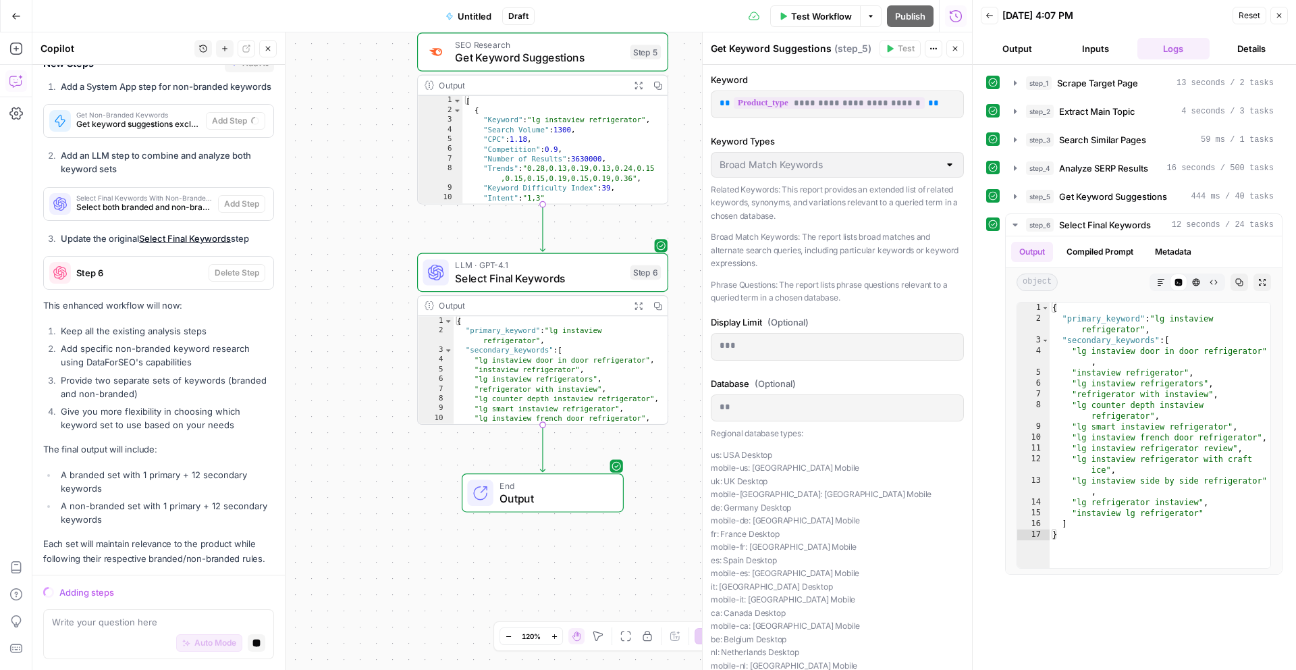
click at [464, 15] on span "Untitled" at bounding box center [475, 15] width 34 height 13
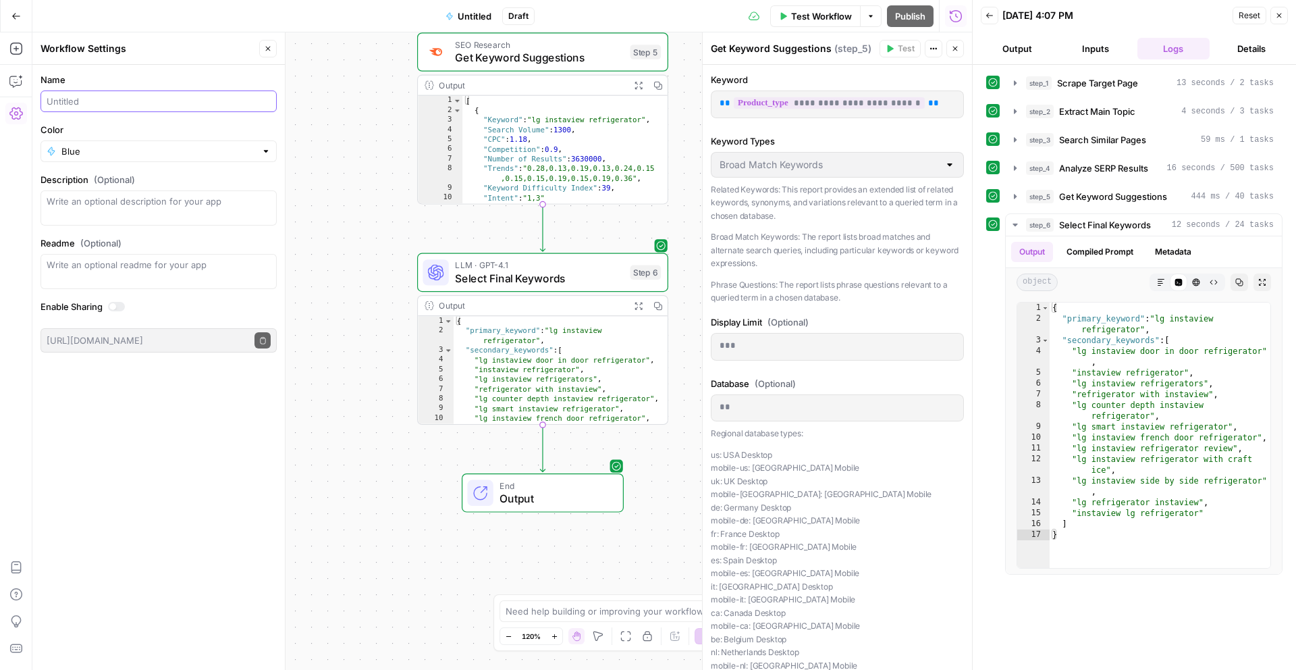
click at [187, 105] on input "Name" at bounding box center [159, 100] width 224 height 13
type input "Unbranded KWR"
click at [155, 151] on input "Color" at bounding box center [158, 150] width 194 height 13
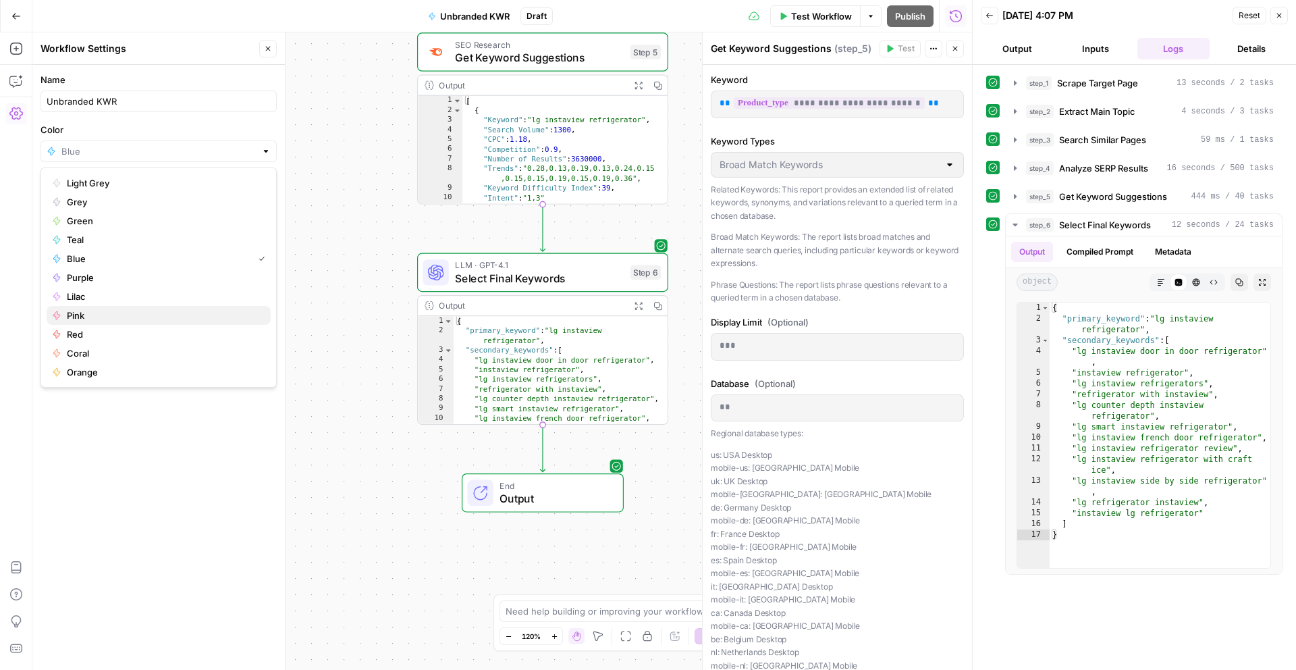
click at [138, 317] on span "Pink" at bounding box center [163, 314] width 193 height 13
type input "Pink"
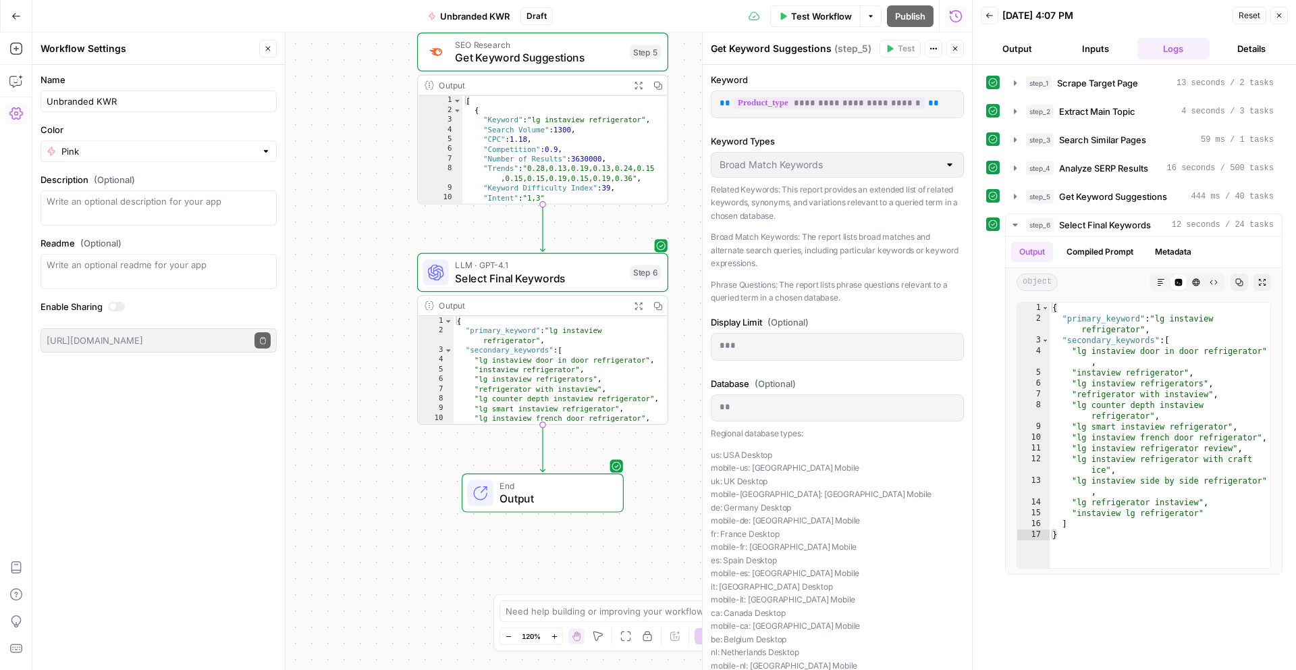
click at [263, 51] on button "Close" at bounding box center [268, 49] width 18 height 18
click at [16, 82] on icon "button" at bounding box center [14, 82] width 3 height 1
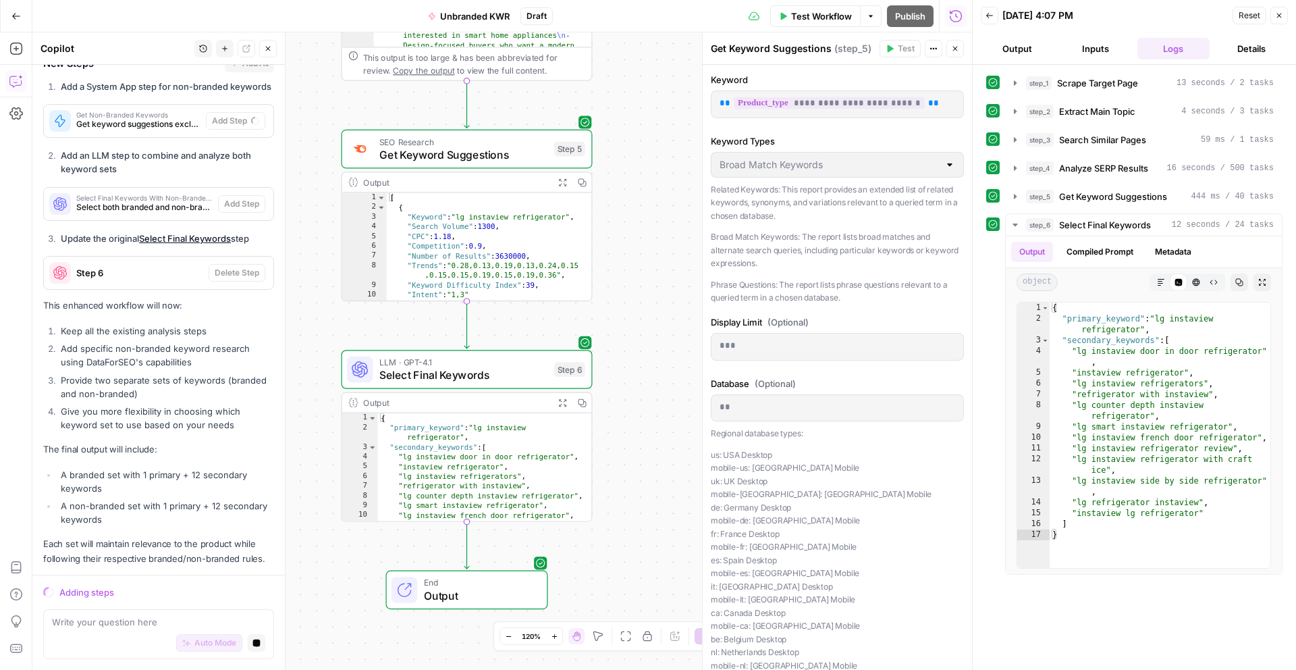
drag, startPoint x: 652, startPoint y: 336, endPoint x: 601, endPoint y: 313, distance: 56.5
click at [601, 313] on div "**********" at bounding box center [502, 350] width 940 height 637
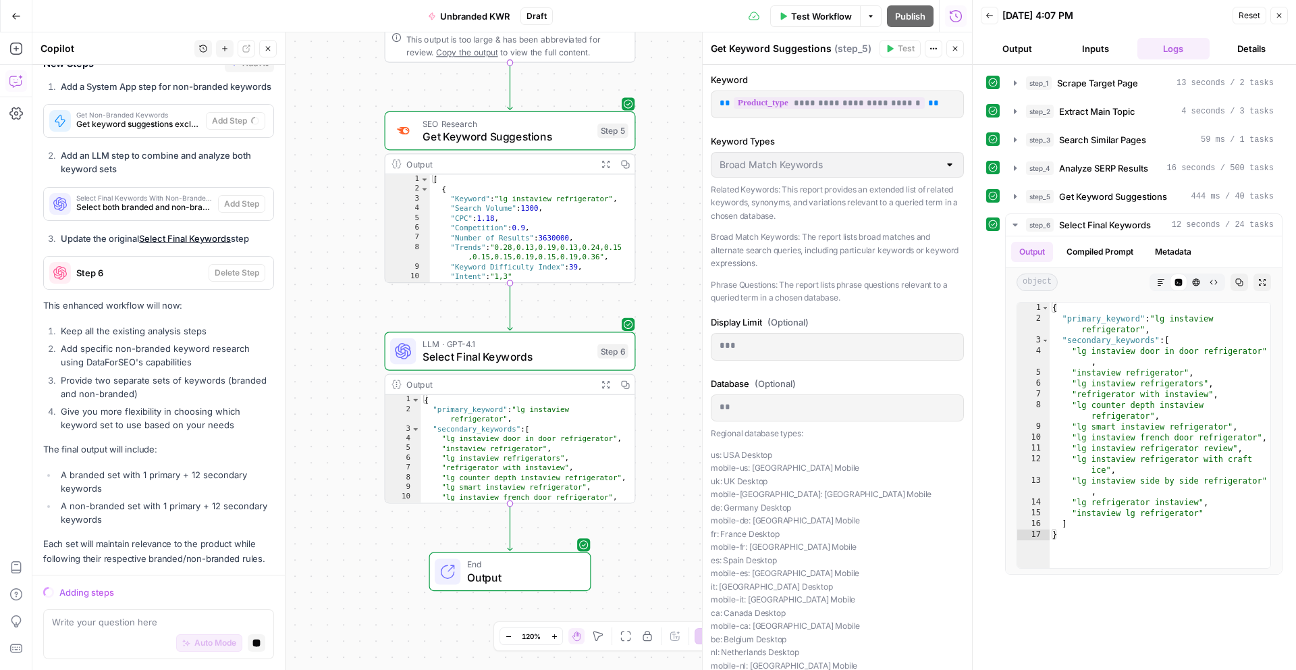
click at [94, 526] on div "I'll help you add a parallel branch to get non-branded keywords by modifying th…" at bounding box center [158, 275] width 231 height 582
click at [121, 545] on p "Each set will maintain relevance to the product while following their respectiv…" at bounding box center [158, 551] width 231 height 28
click at [121, 549] on p "Each set will maintain relevance to the product while following their respectiv…" at bounding box center [158, 551] width 231 height 28
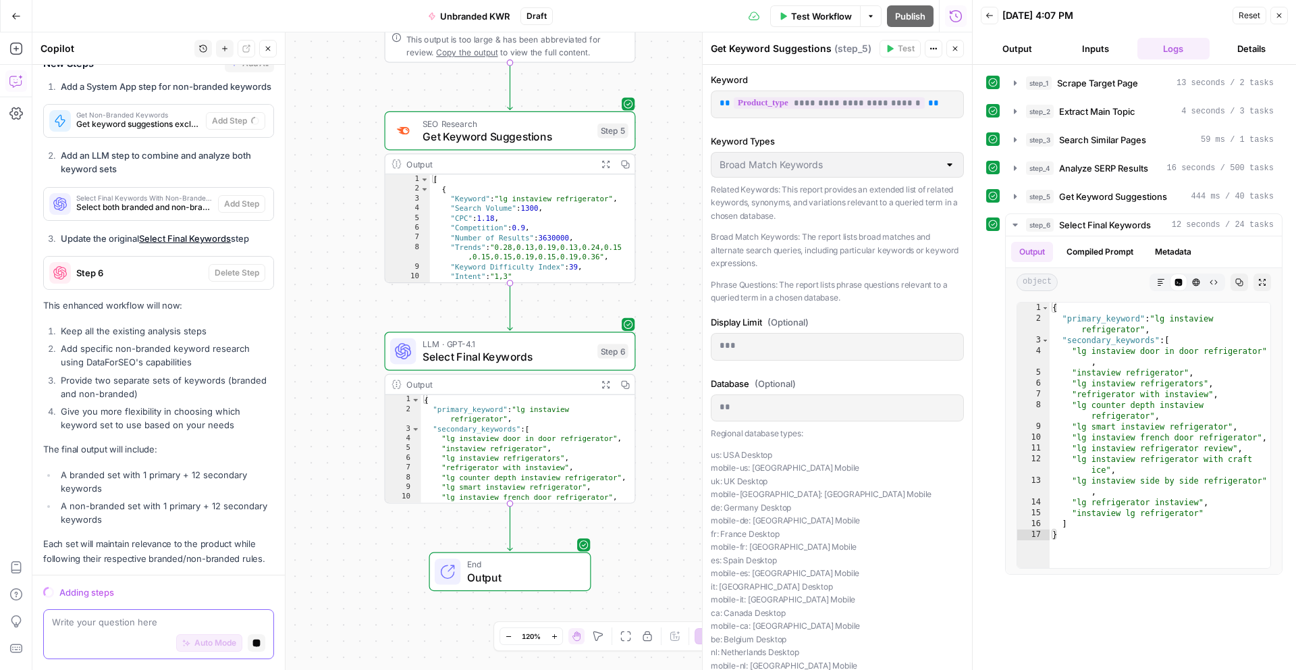
click at [146, 622] on textarea at bounding box center [158, 621] width 213 height 13
click at [105, 580] on div "Adding steps Write your question here Auto Mode Stop generating" at bounding box center [158, 621] width 252 height 95
click at [128, 597] on div "Adding steps" at bounding box center [166, 591] width 215 height 13
click at [253, 639] on icon "button" at bounding box center [256, 642] width 7 height 7
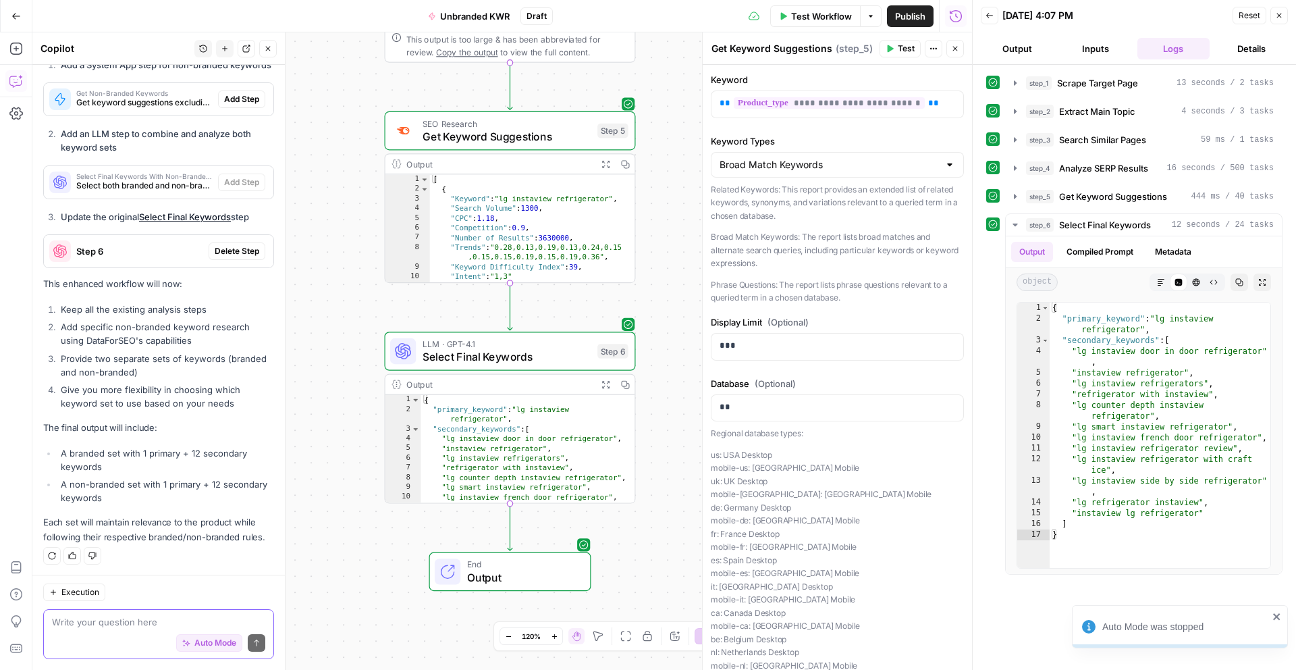
click at [129, 625] on textarea at bounding box center [158, 621] width 213 height 13
type textarea "try again and execute"
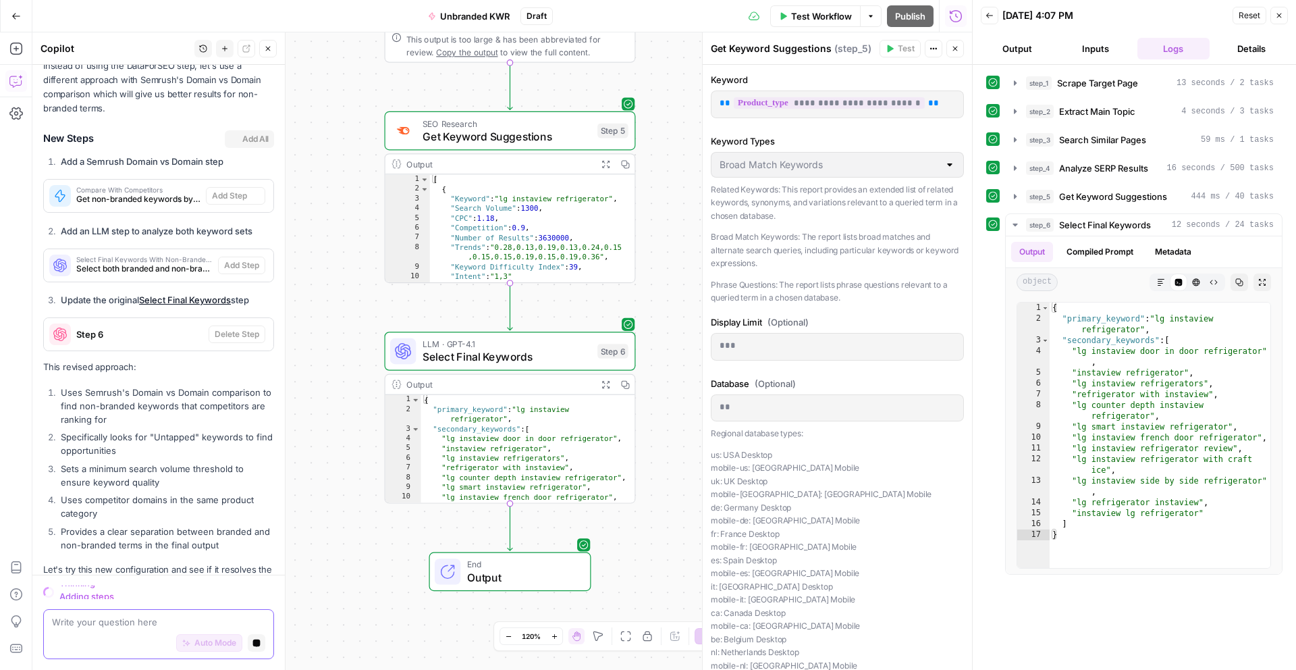
scroll to position [4004, 0]
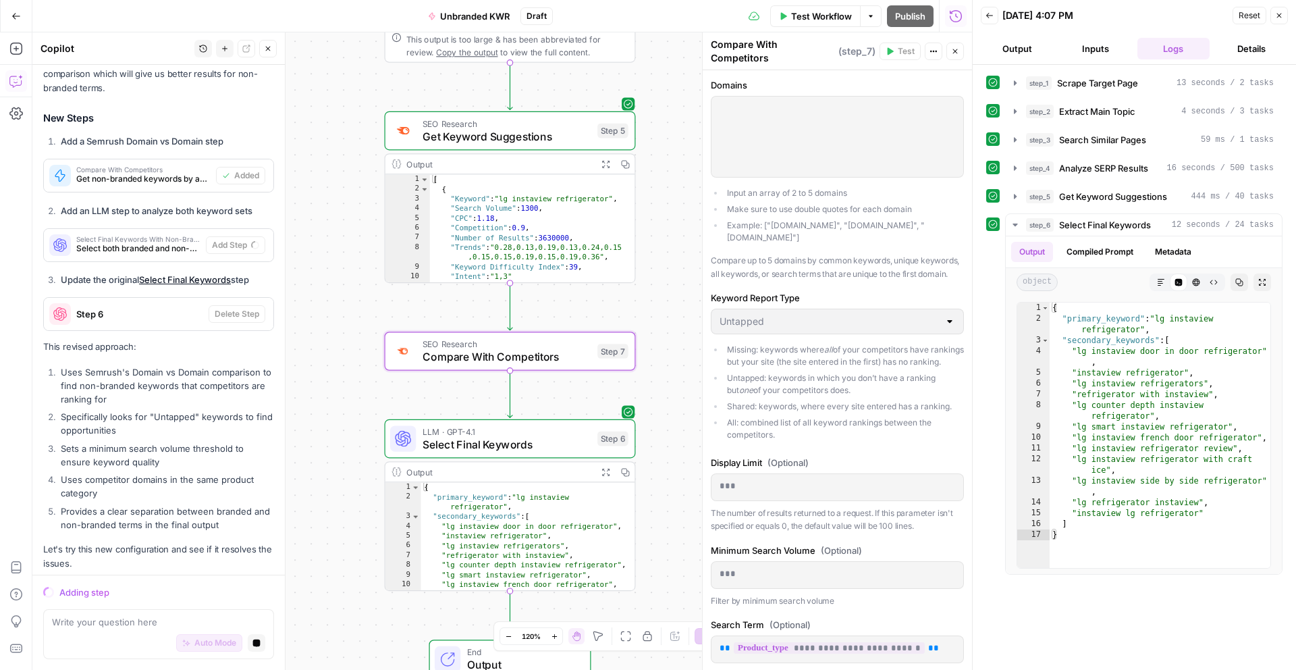
click at [861, 103] on p at bounding box center [838, 108] width 236 height 13
